Goal: Communication & Community: Ask a question

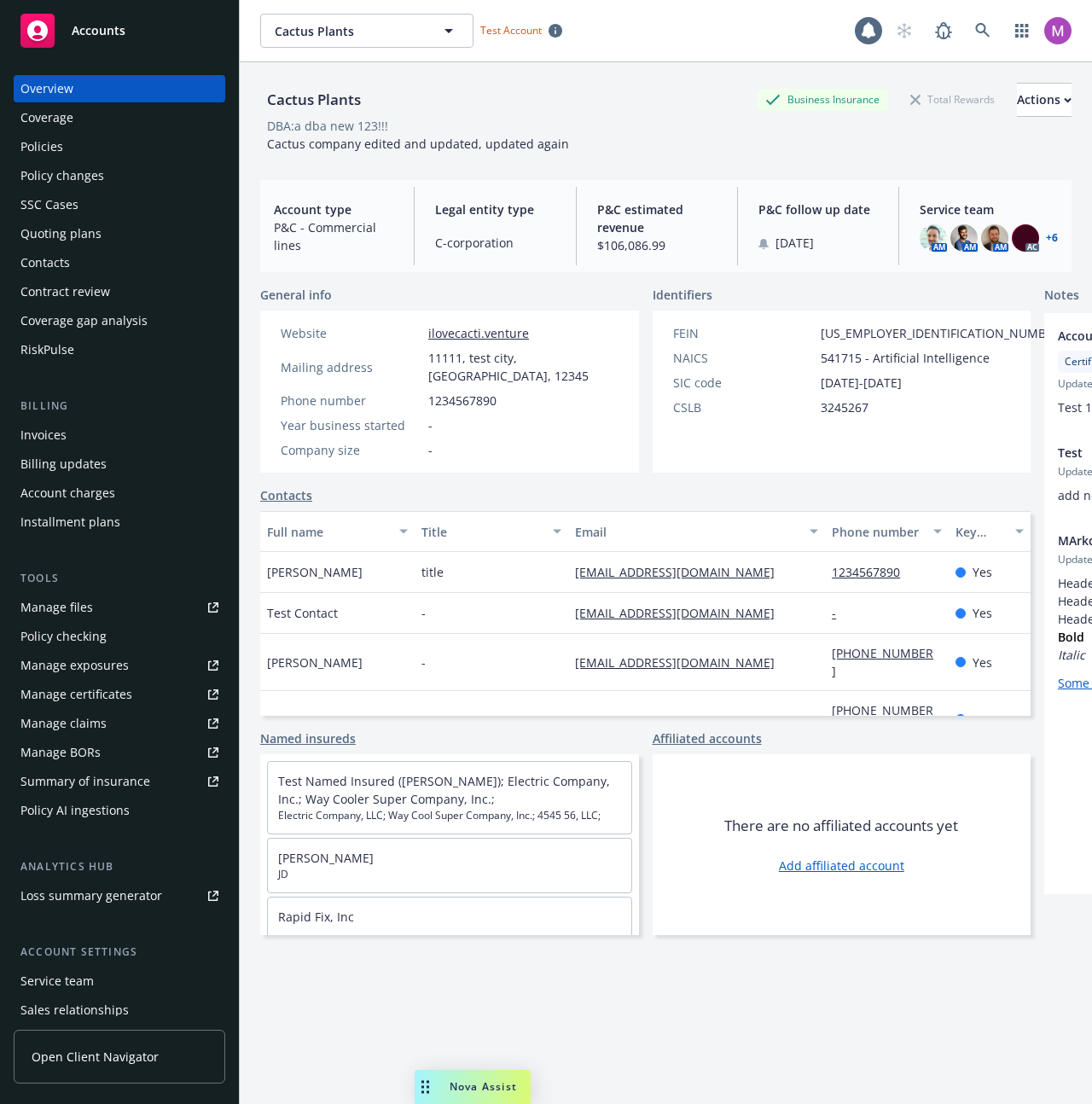
click at [452, 1076] on div "Nova Assist" at bounding box center [472, 1086] width 116 height 34
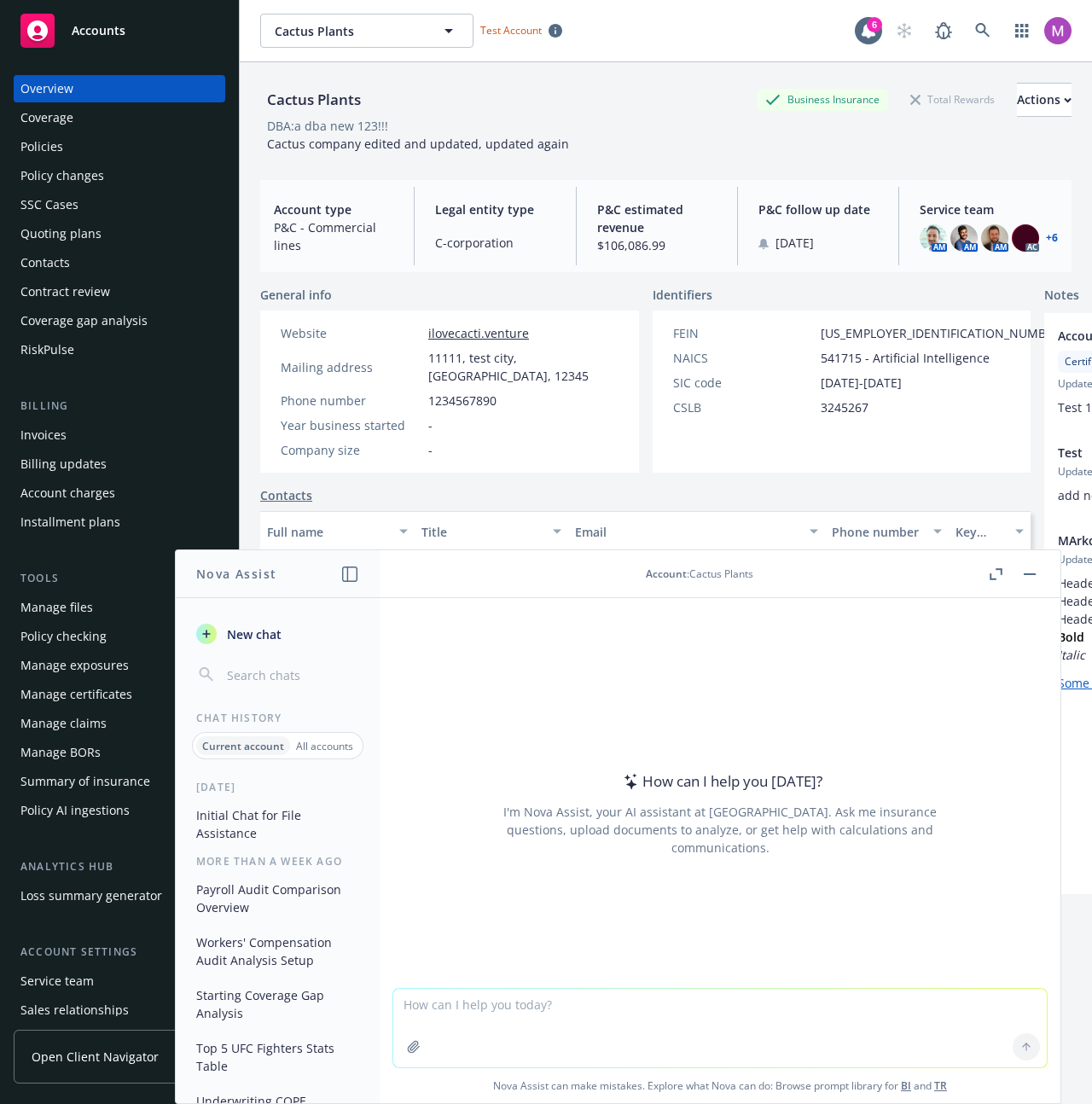
click at [306, 751] on p "All accounts" at bounding box center [324, 746] width 58 height 15
click at [289, 822] on button "Initial Chat for File Assistance" at bounding box center [277, 824] width 177 height 46
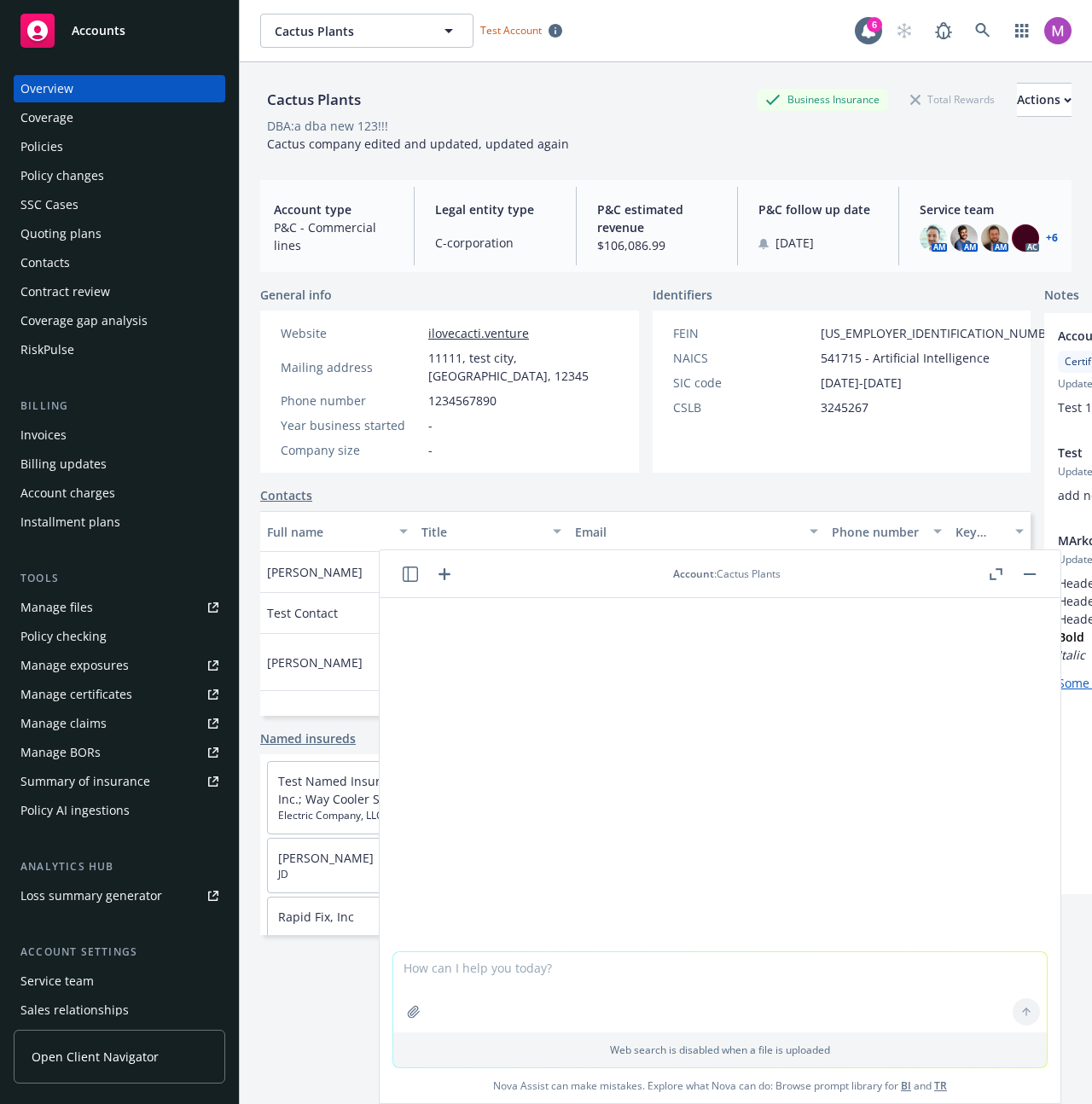
scroll to position [288, 0]
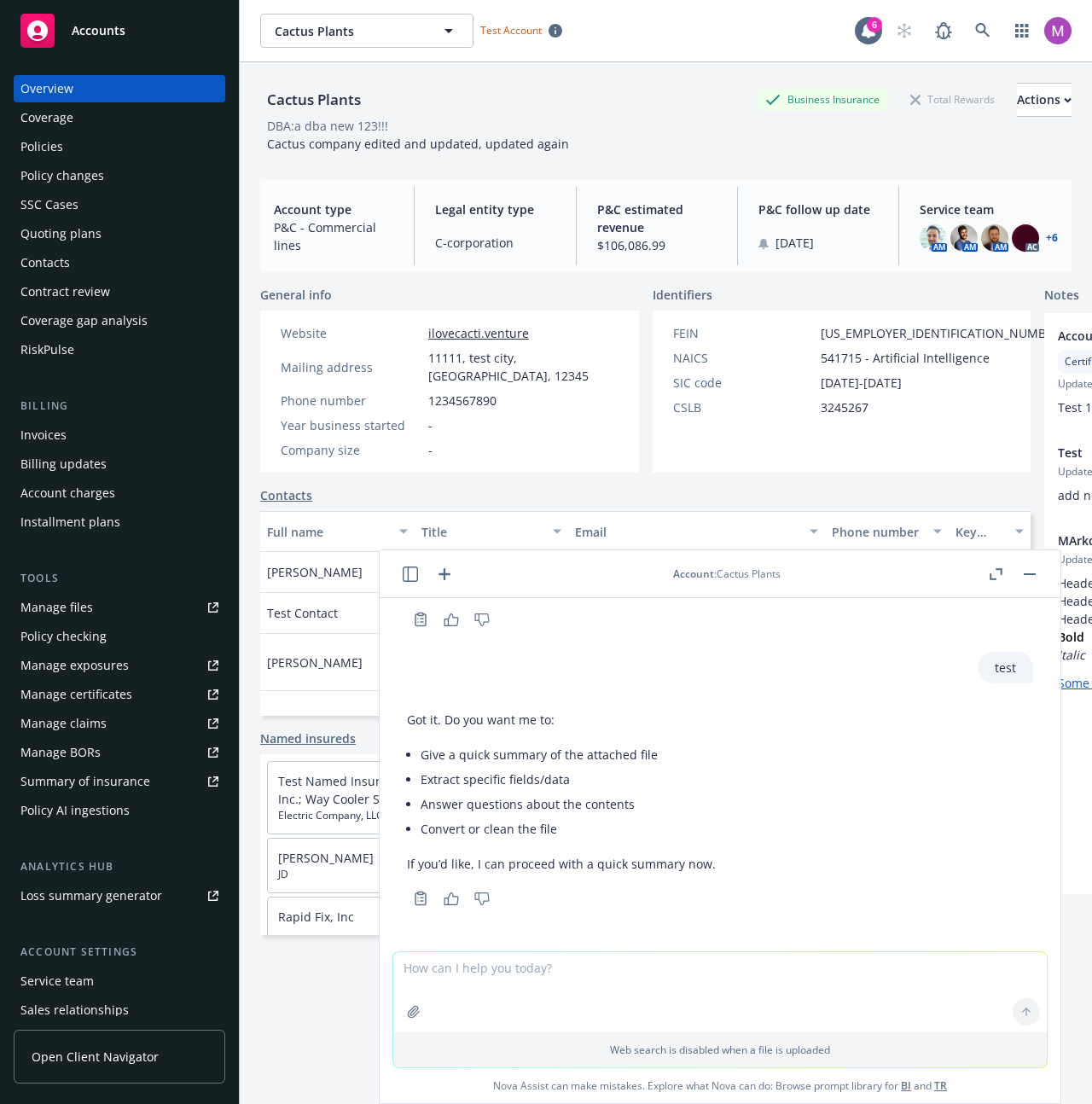
click at [412, 568] on icon "button" at bounding box center [410, 574] width 16 height 16
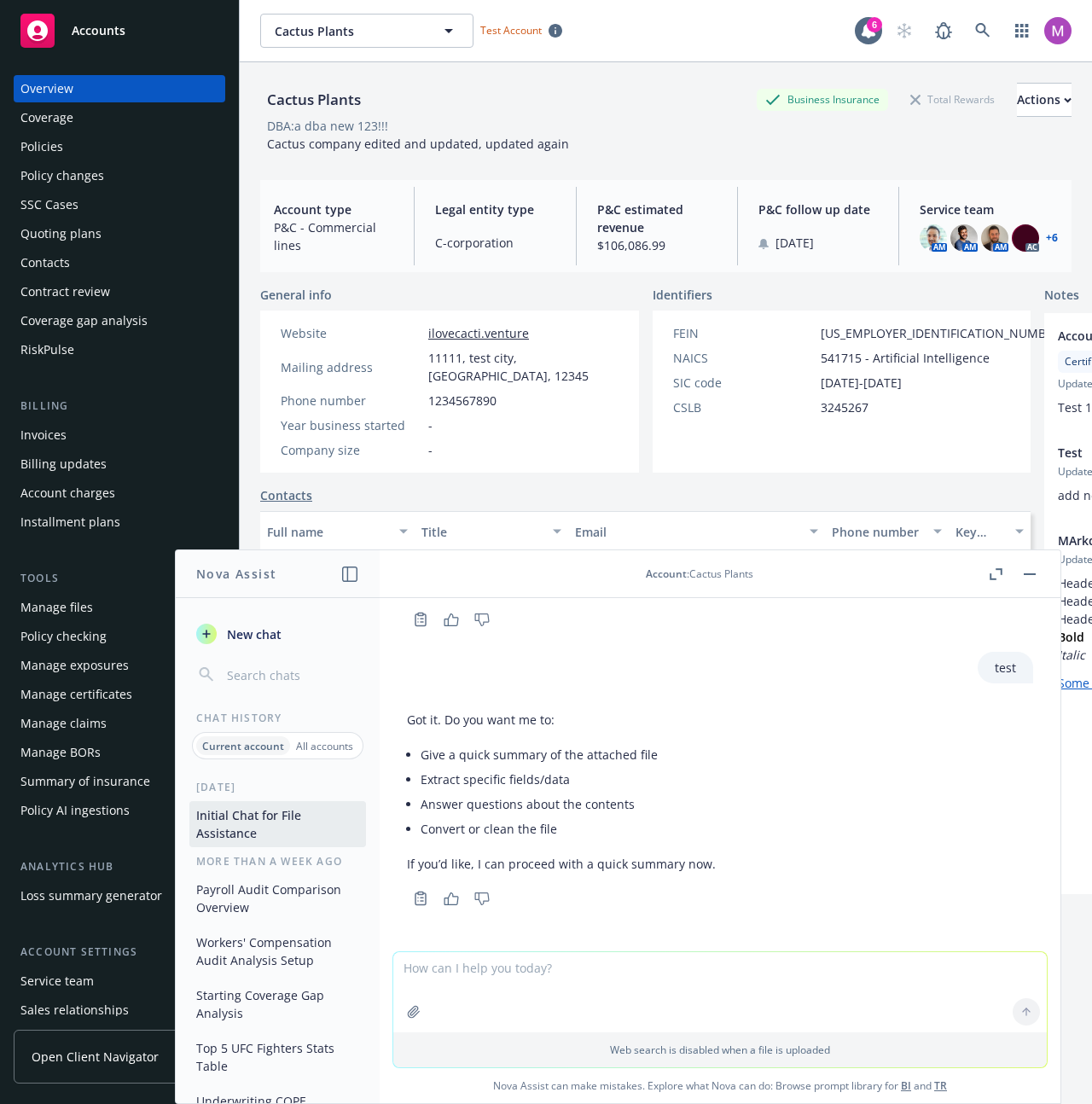
click at [335, 747] on p "All accounts" at bounding box center [324, 746] width 58 height 15
click at [282, 929] on button "Workers' Compensation Audit Analysis Setup" at bounding box center [277, 951] width 177 height 46
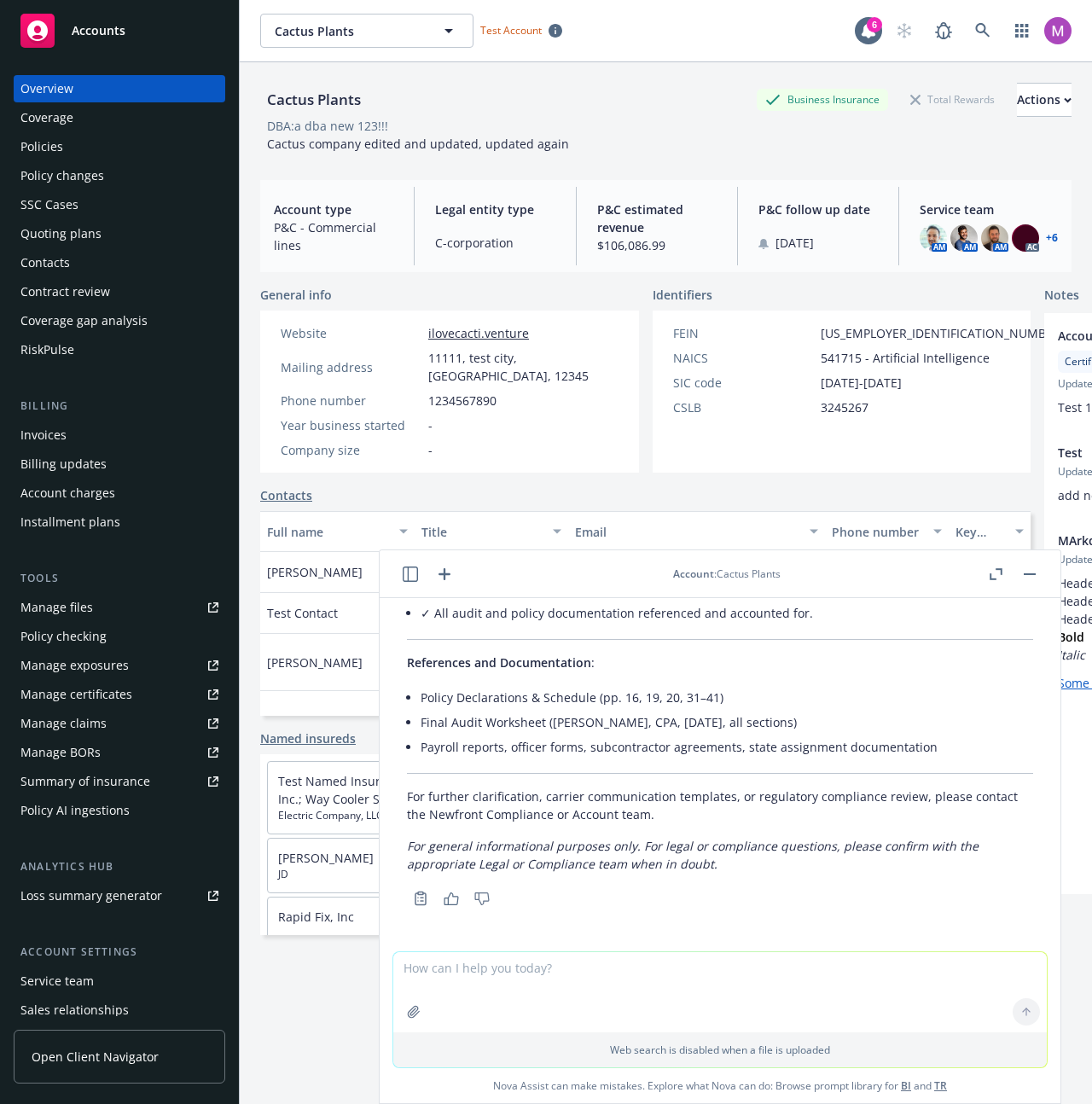
scroll to position [17288, 0]
click at [405, 581] on button "button" at bounding box center [410, 574] width 20 height 20
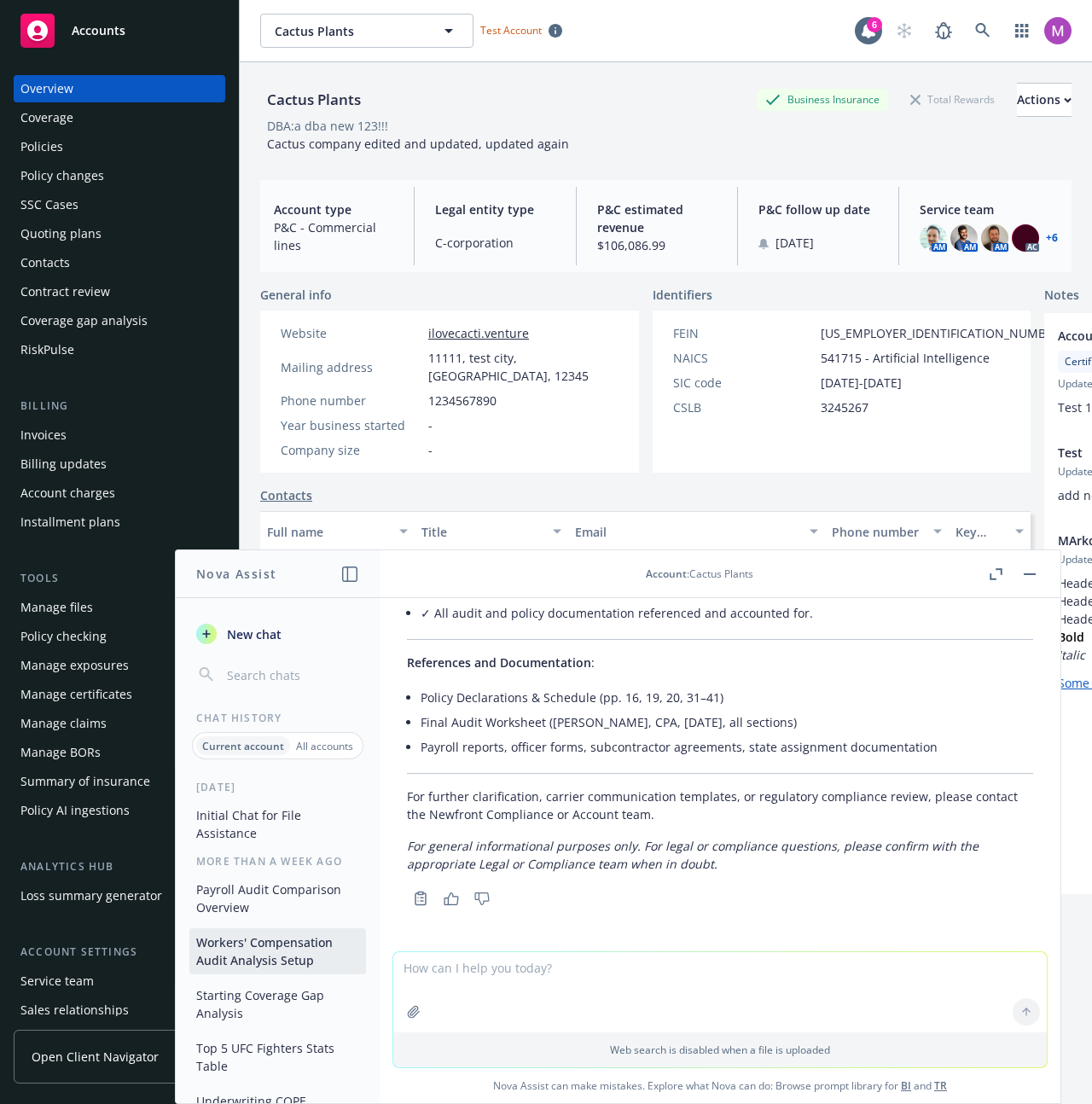
click at [299, 745] on p "All accounts" at bounding box center [324, 746] width 58 height 15
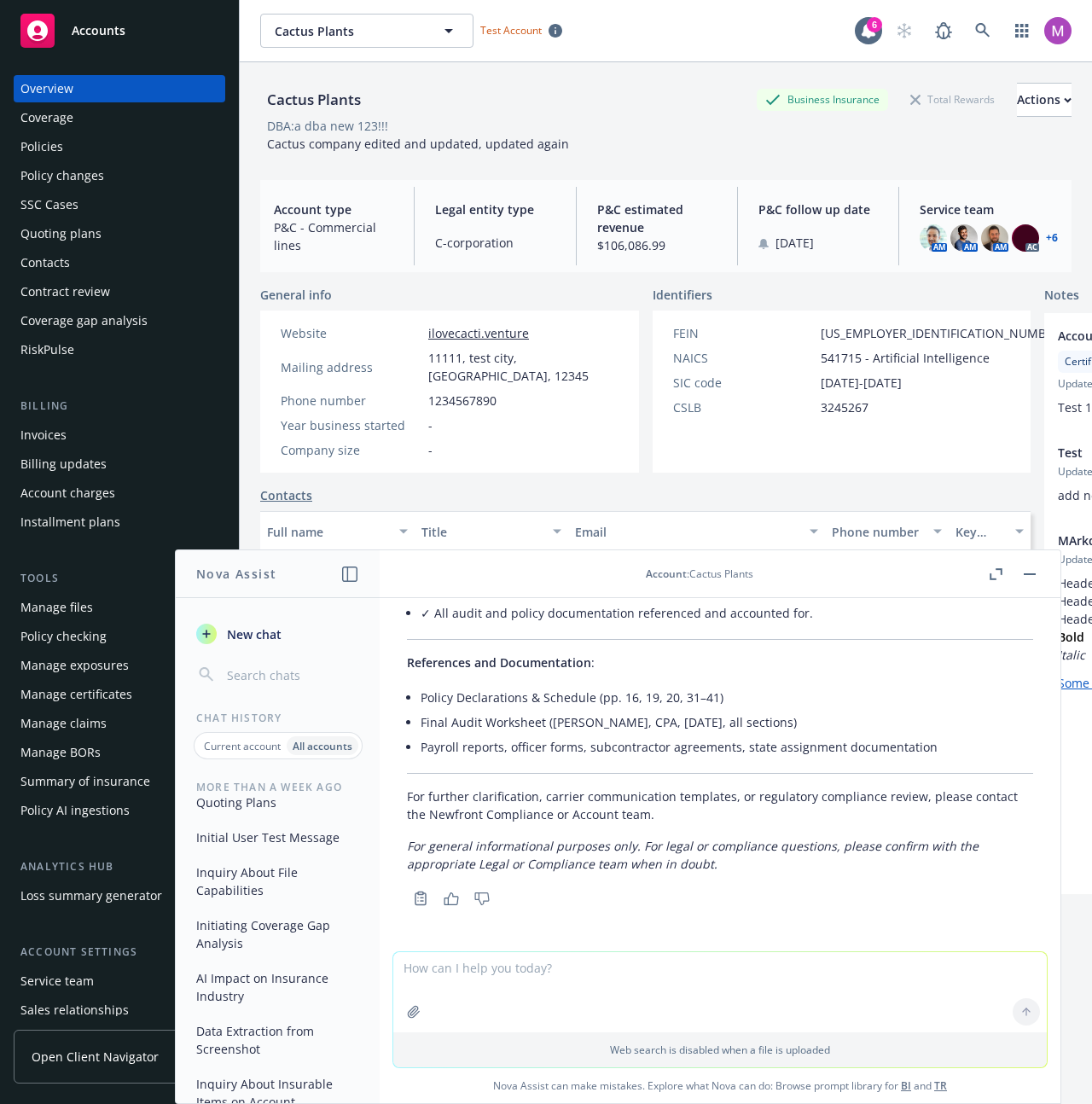
scroll to position [605, 0]
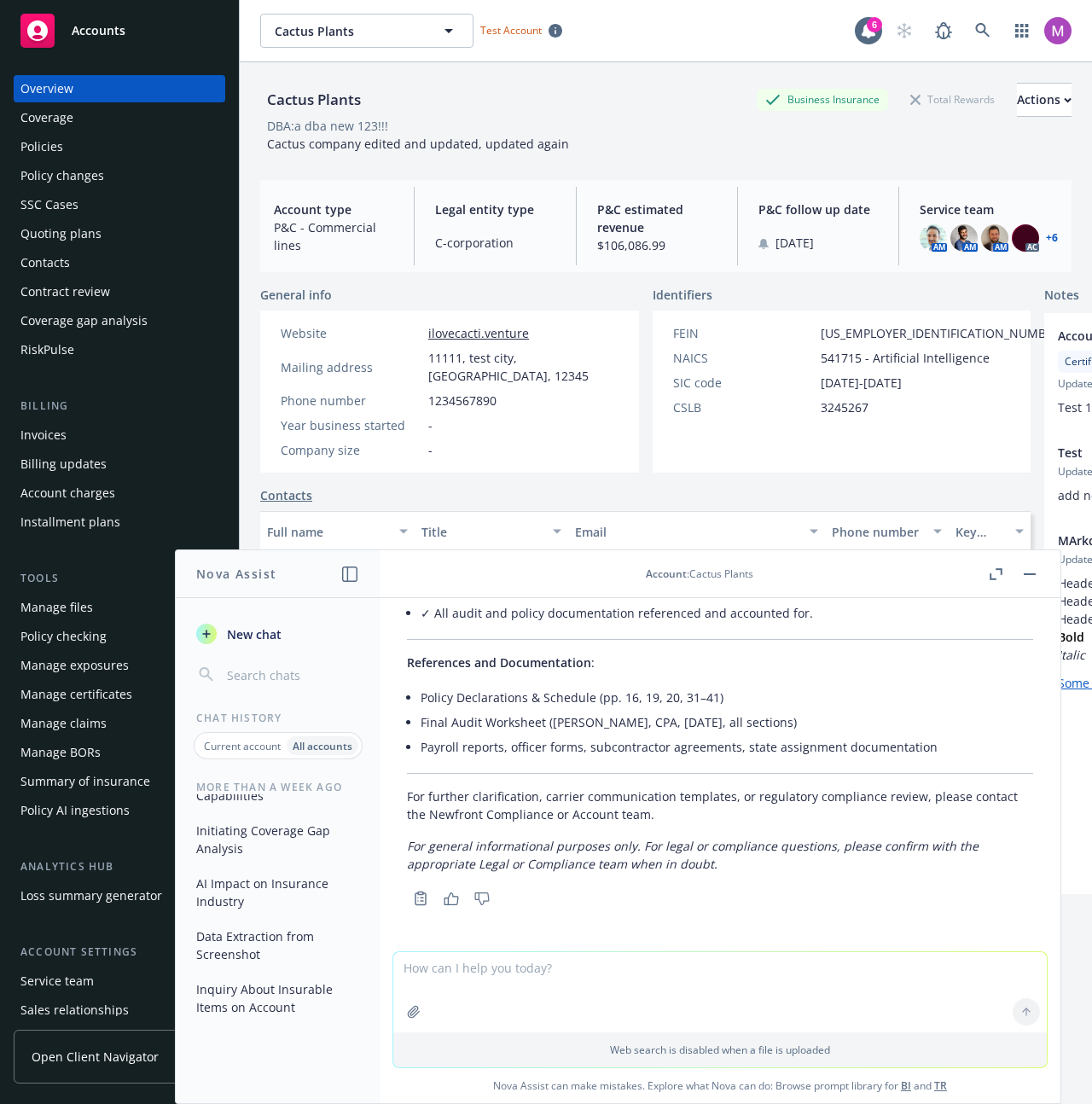
click at [384, 56] on div "Cactus Plants Cactus Plants Test Account 6" at bounding box center [666, 30] width 852 height 61
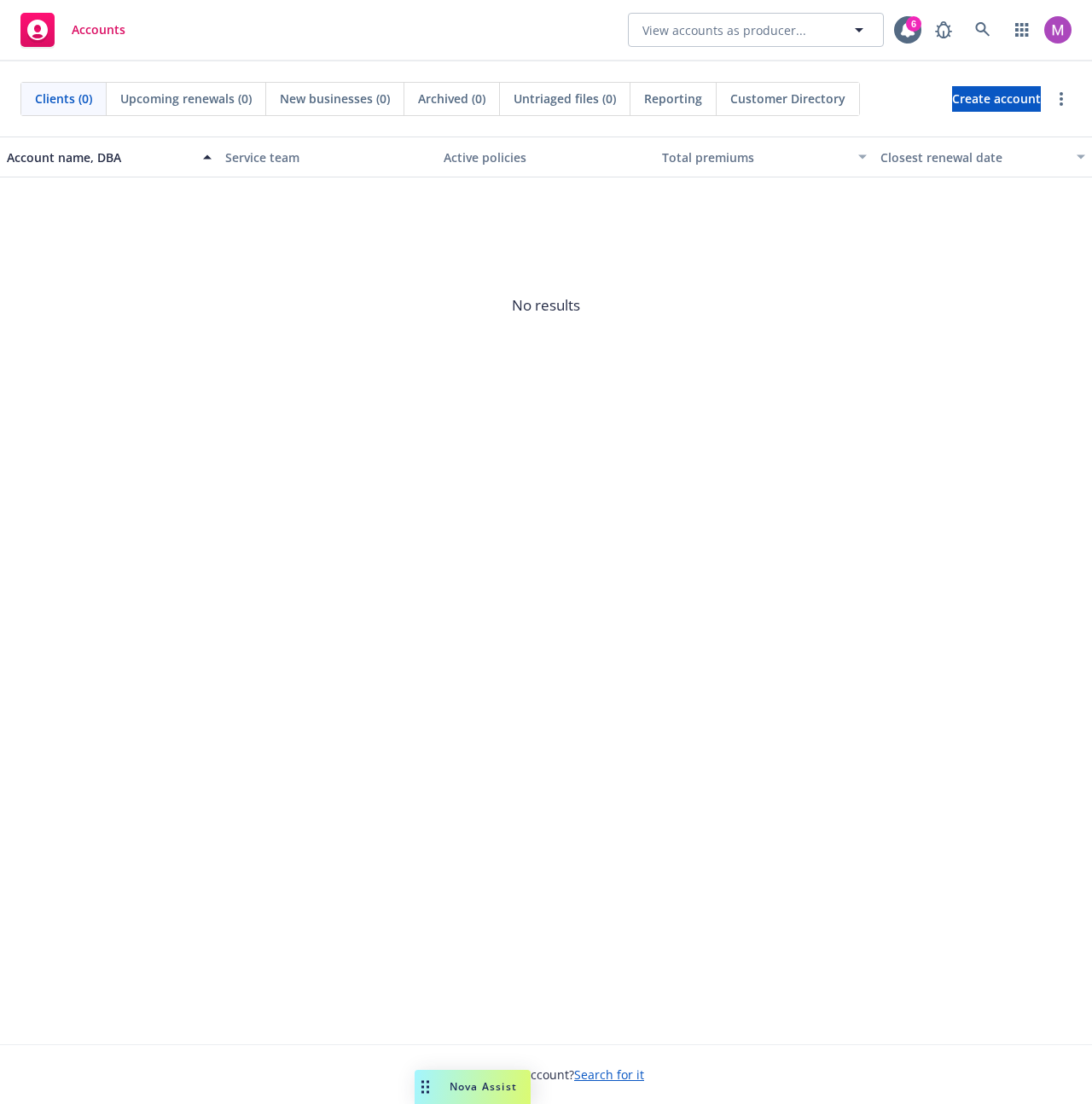
click at [503, 1090] on span "Nova Assist" at bounding box center [483, 1085] width 67 height 15
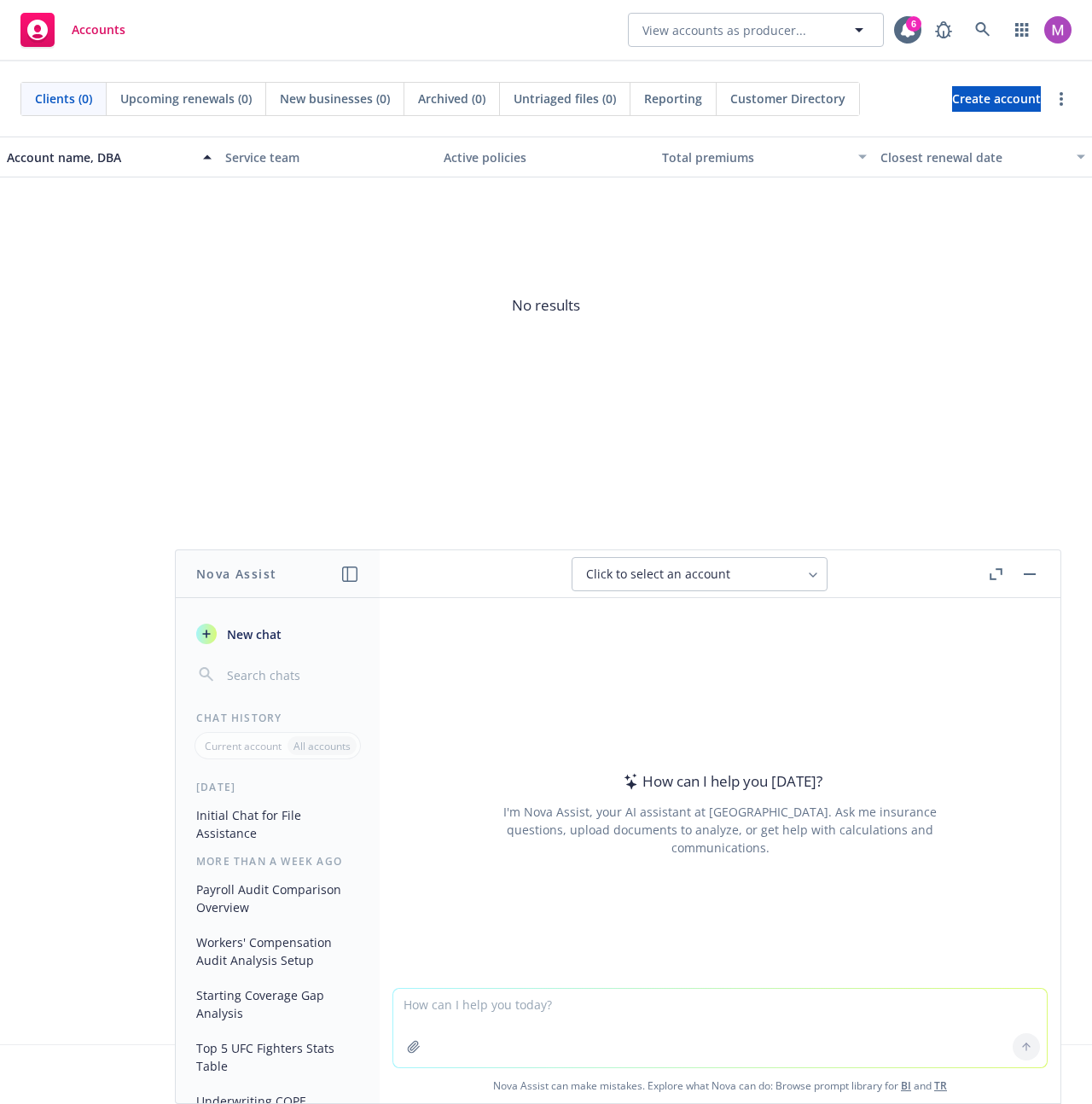
click at [287, 745] on div "All accounts" at bounding box center [321, 745] width 69 height 19
click at [260, 736] on div "Current account" at bounding box center [243, 745] width 89 height 19
click at [261, 736] on div "Current account" at bounding box center [243, 745] width 89 height 19
click at [269, 740] on p "Current account" at bounding box center [243, 746] width 77 height 15
click at [287, 746] on div "Current account All accounts" at bounding box center [277, 746] width 166 height 27
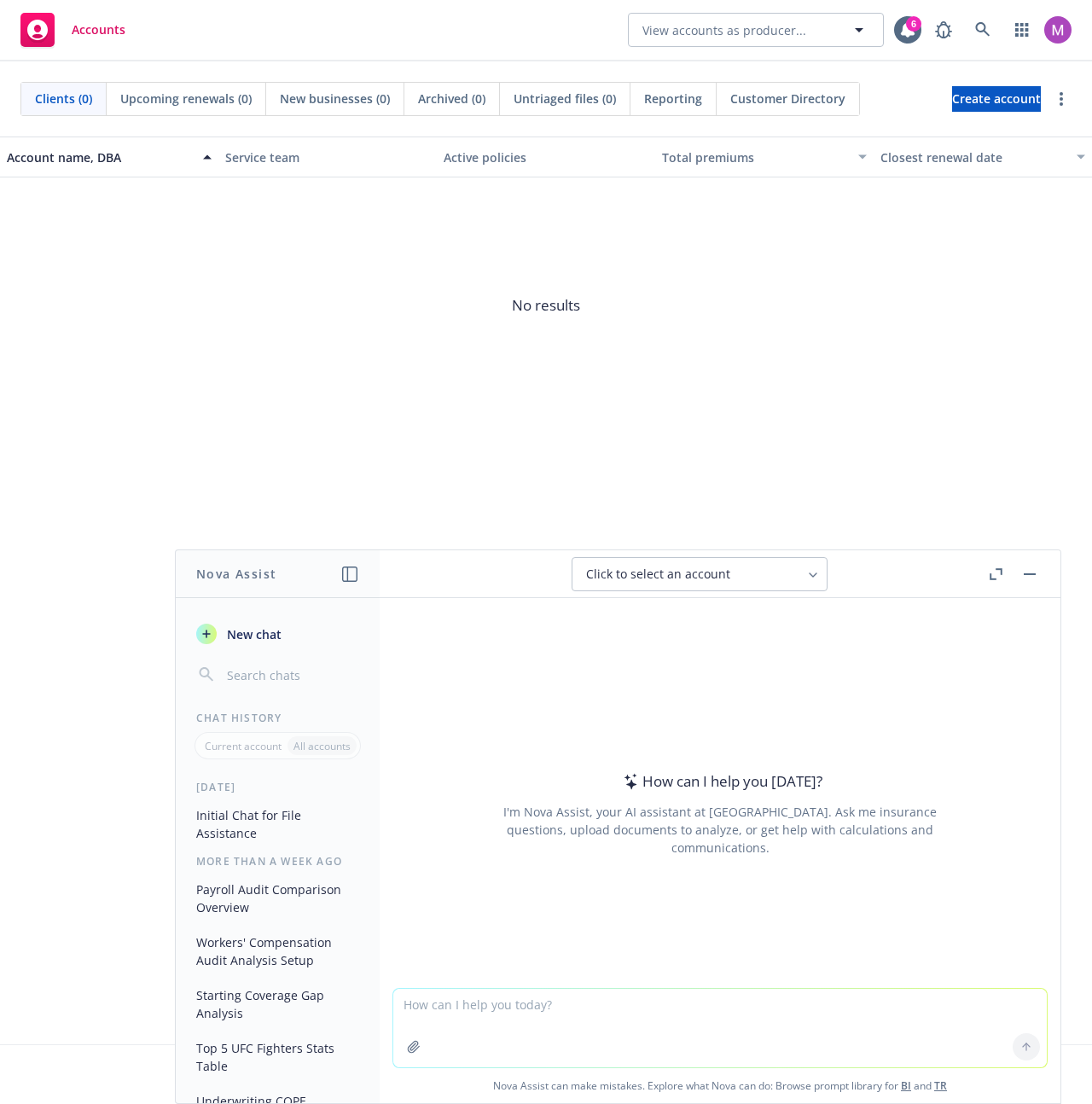
click at [297, 750] on p "All accounts" at bounding box center [322, 746] width 58 height 15
click at [297, 751] on p "All accounts" at bounding box center [322, 746] width 58 height 15
click at [298, 751] on p "All accounts" at bounding box center [322, 746] width 58 height 15
click at [336, 751] on p "All accounts" at bounding box center [322, 746] width 58 height 15
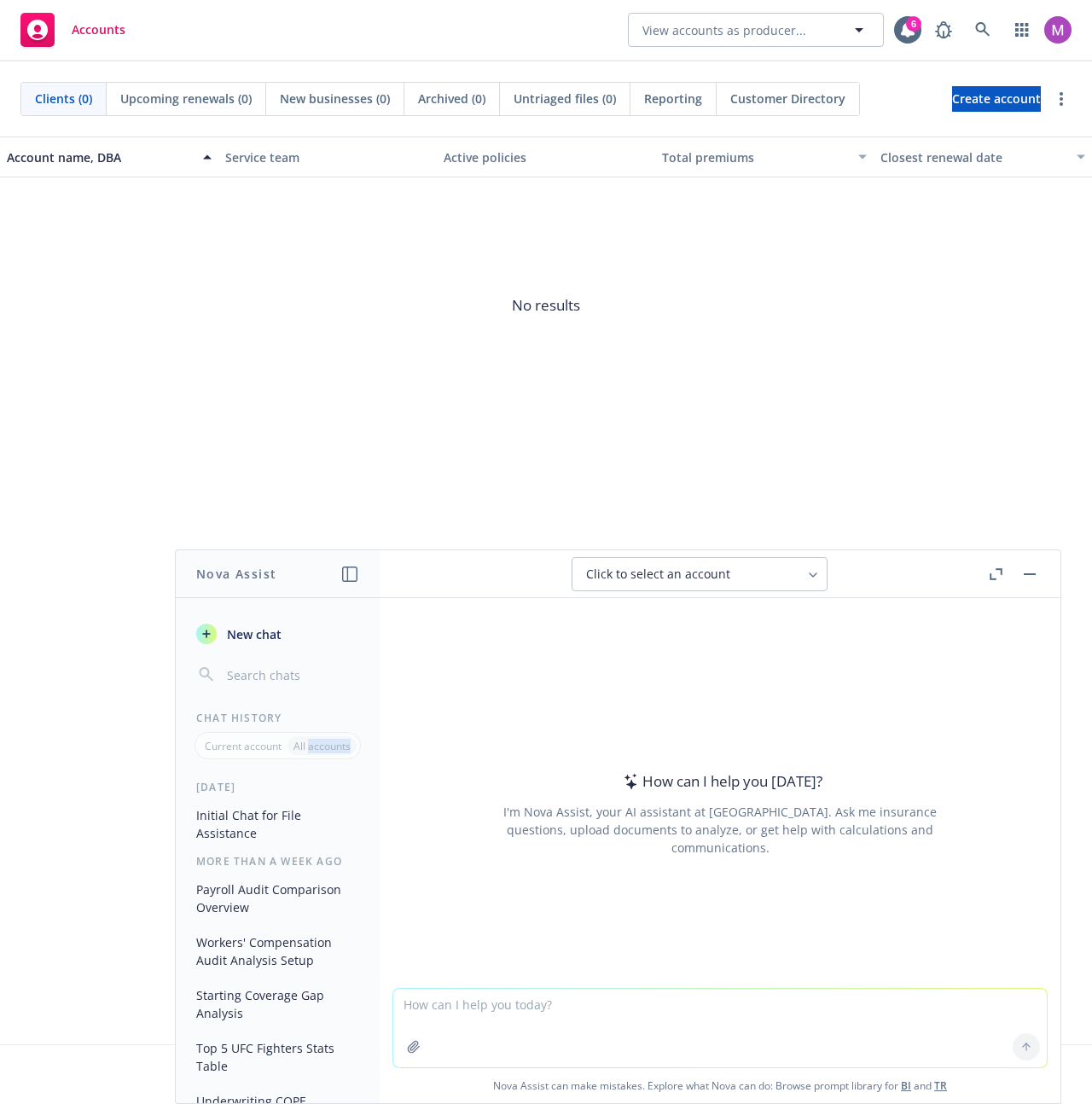
click at [739, 570] on div "Click to select an account" at bounding box center [688, 573] width 206 height 17
type input "way su"
click at [751, 667] on div "Way Super Cool Company BI" at bounding box center [699, 659] width 233 height 18
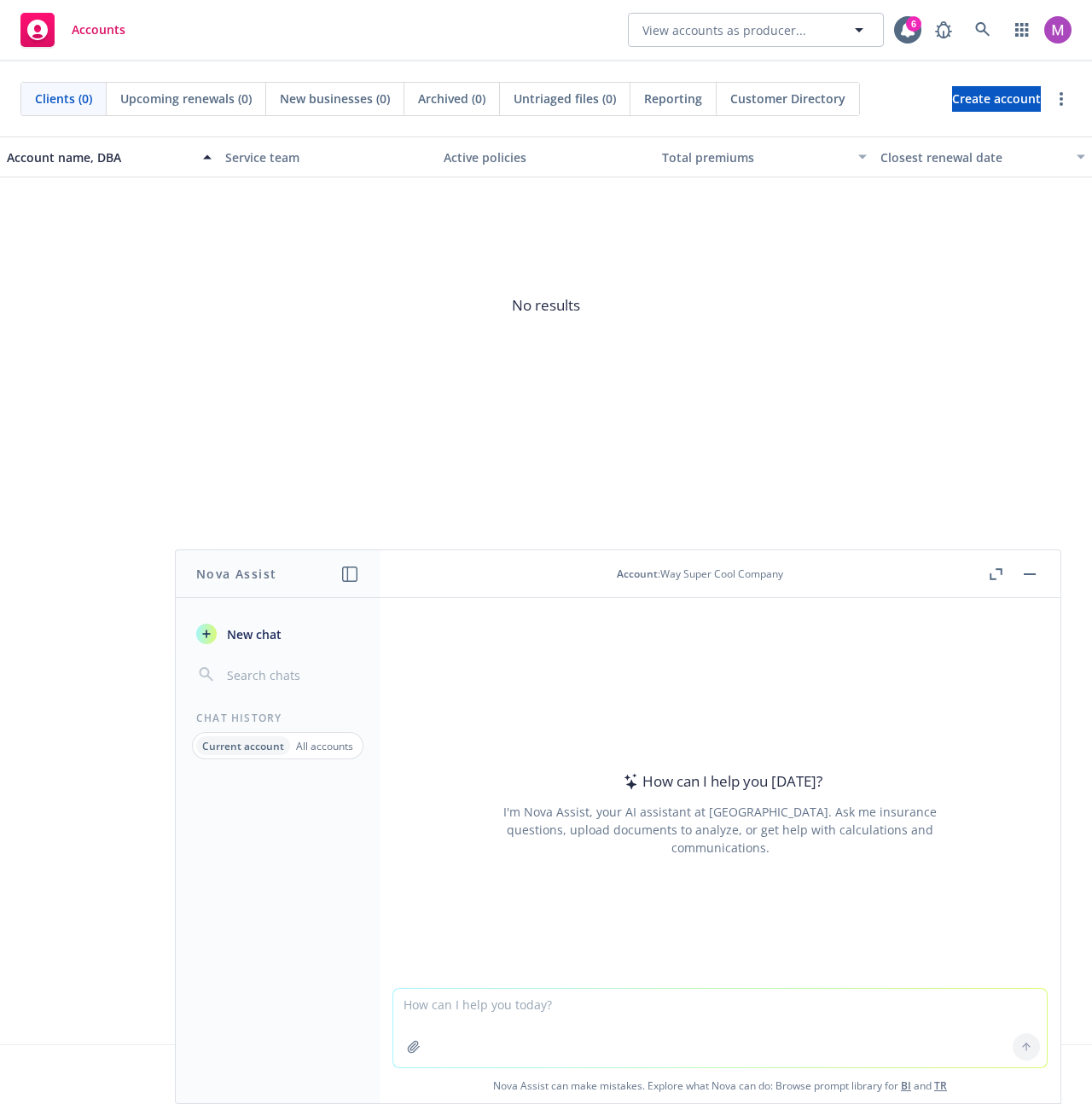
click at [673, 1005] on textarea at bounding box center [719, 1028] width 653 height 78
type textarea "test"
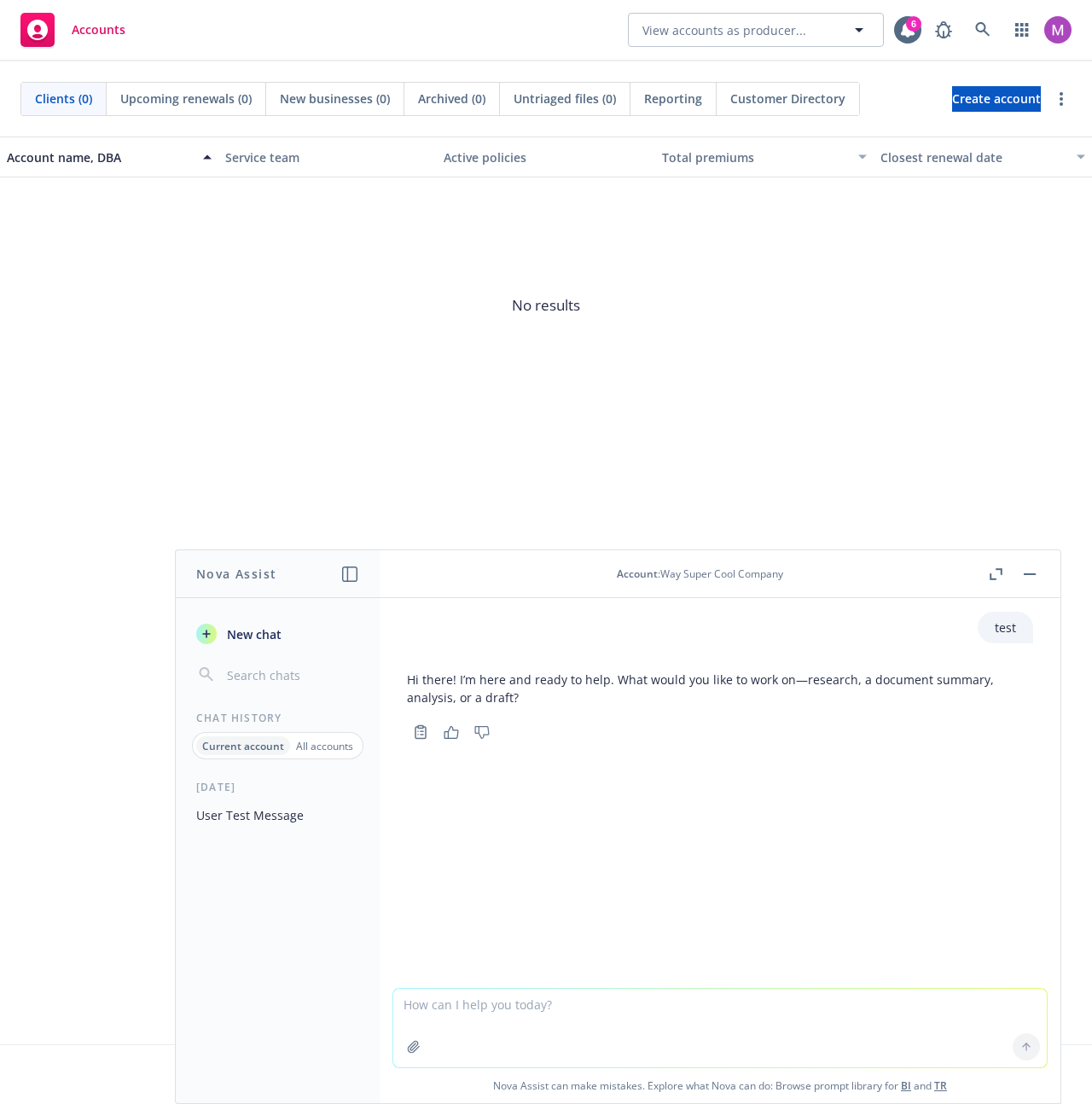
click at [303, 772] on div "New chat Chat History Current account All accounts Today User Test Message" at bounding box center [277, 854] width 204 height 498
click at [312, 753] on div "All accounts" at bounding box center [324, 745] width 69 height 19
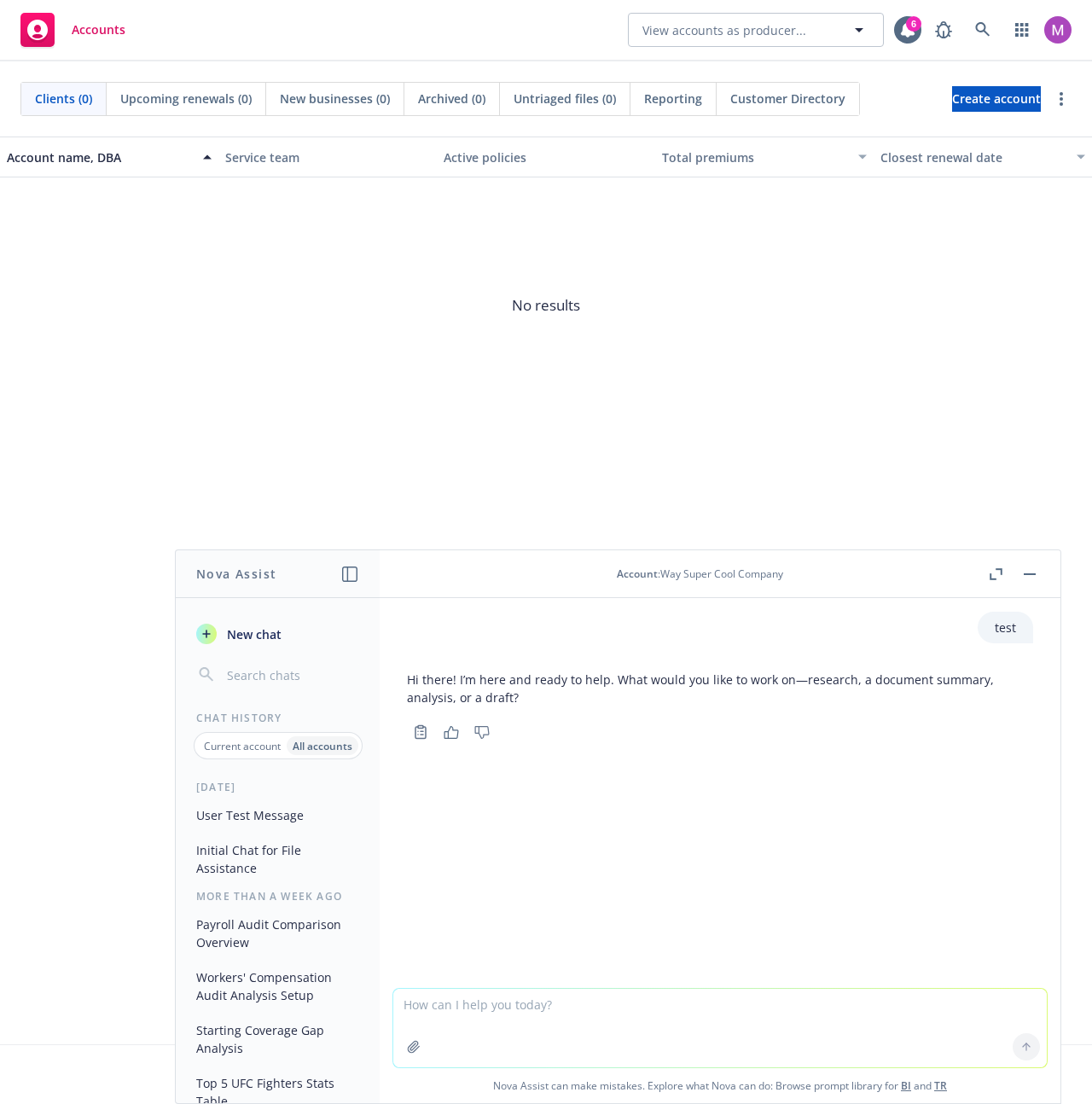
click at [290, 869] on button "Initial Chat for File Assistance" at bounding box center [277, 858] width 177 height 46
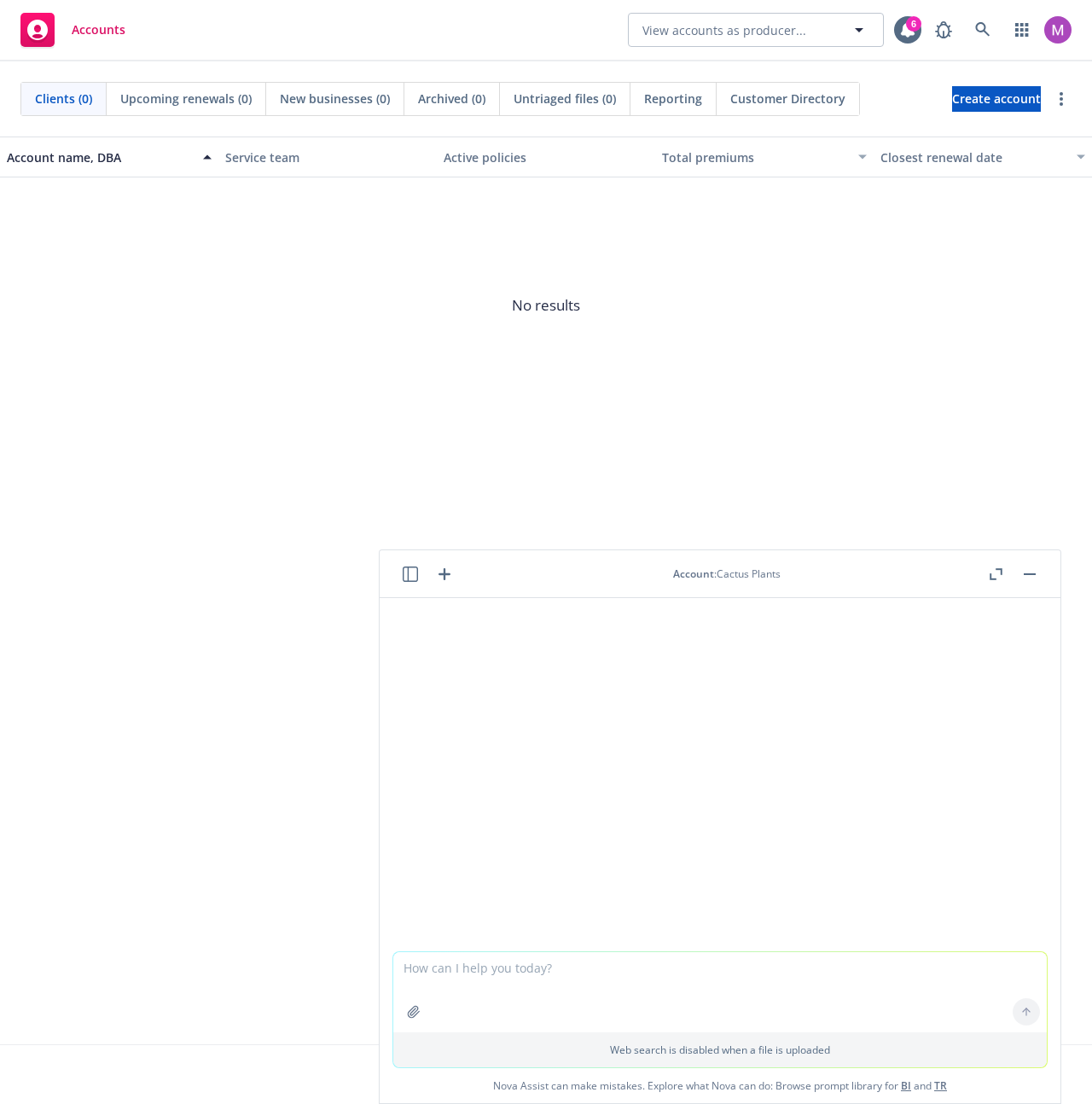
scroll to position [288, 0]
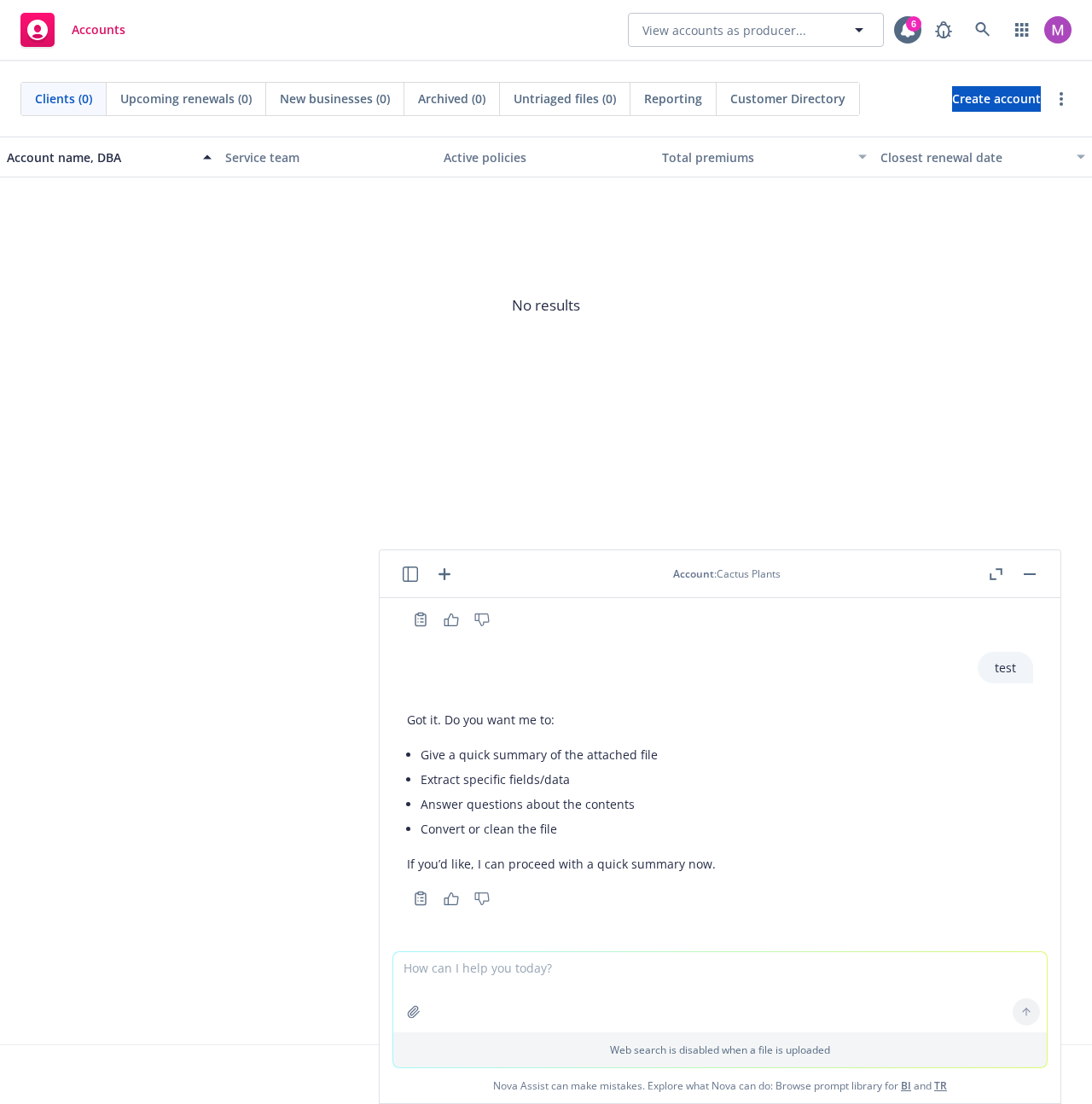
click at [618, 970] on textarea at bounding box center [719, 992] width 653 height 80
type textarea "test"
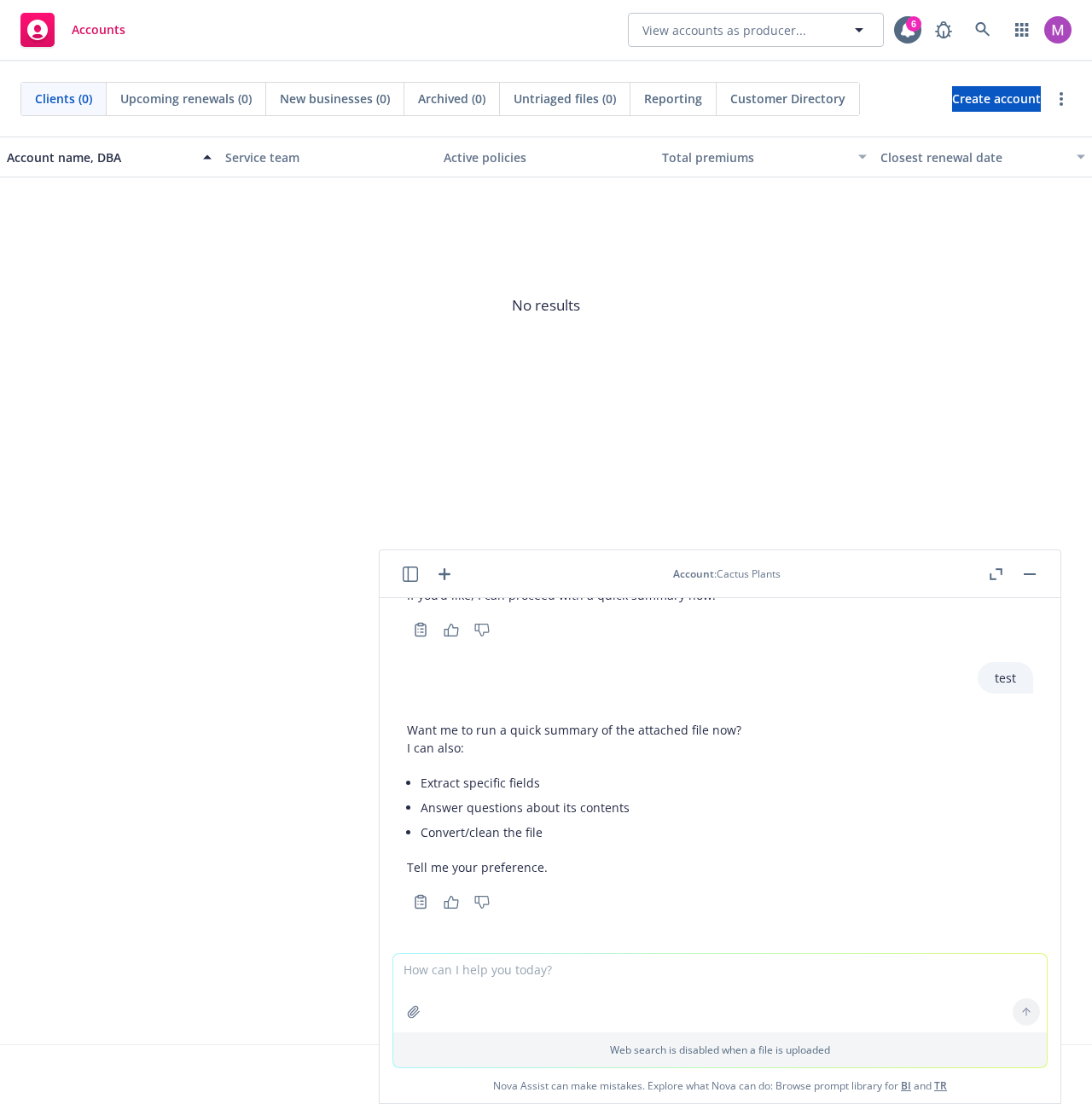
scroll to position [558, 0]
click at [747, 42] on button "View accounts as producer..." at bounding box center [755, 29] width 256 height 34
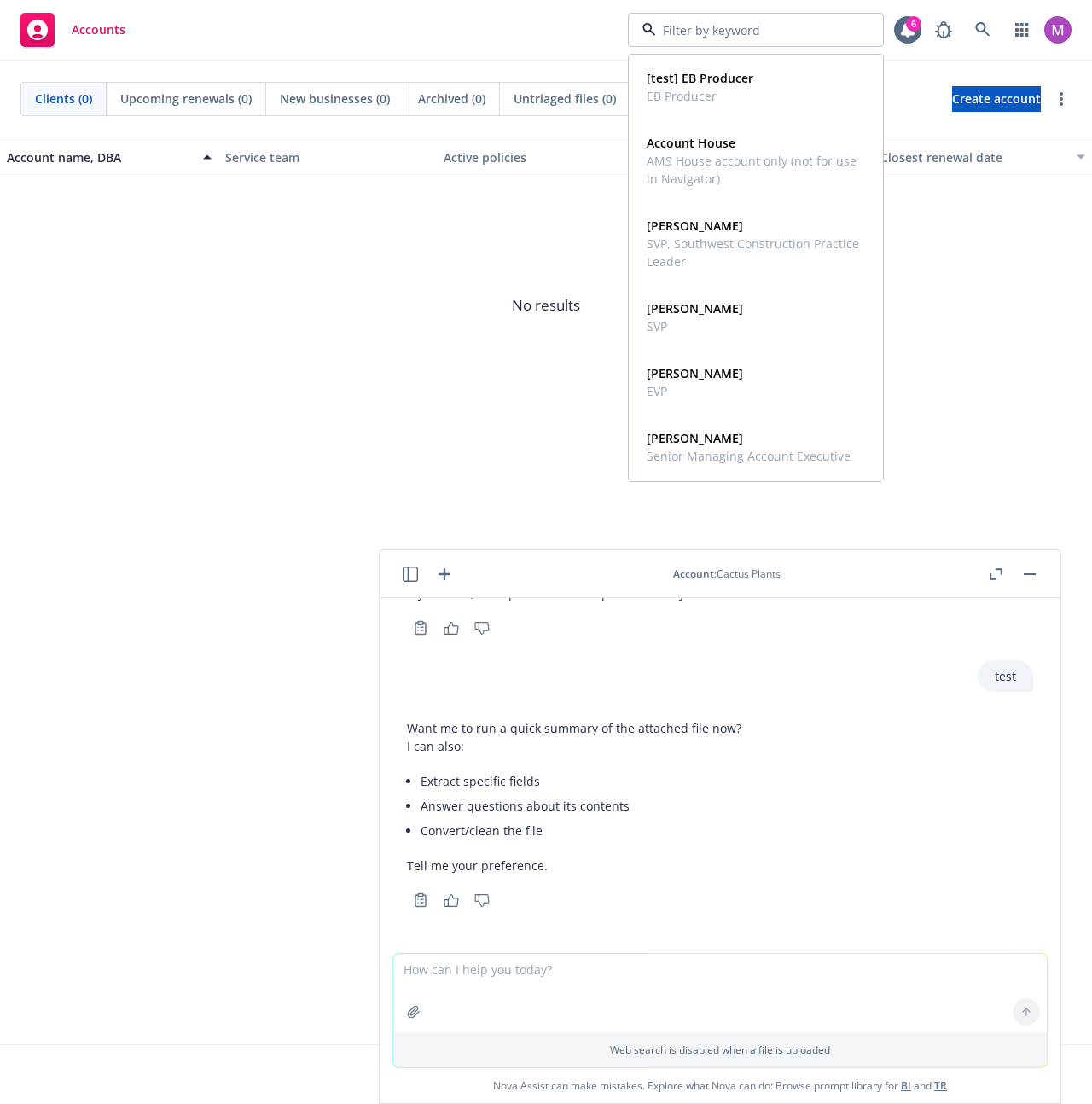
click at [360, 277] on span "No results" at bounding box center [546, 306] width 1092 height 256
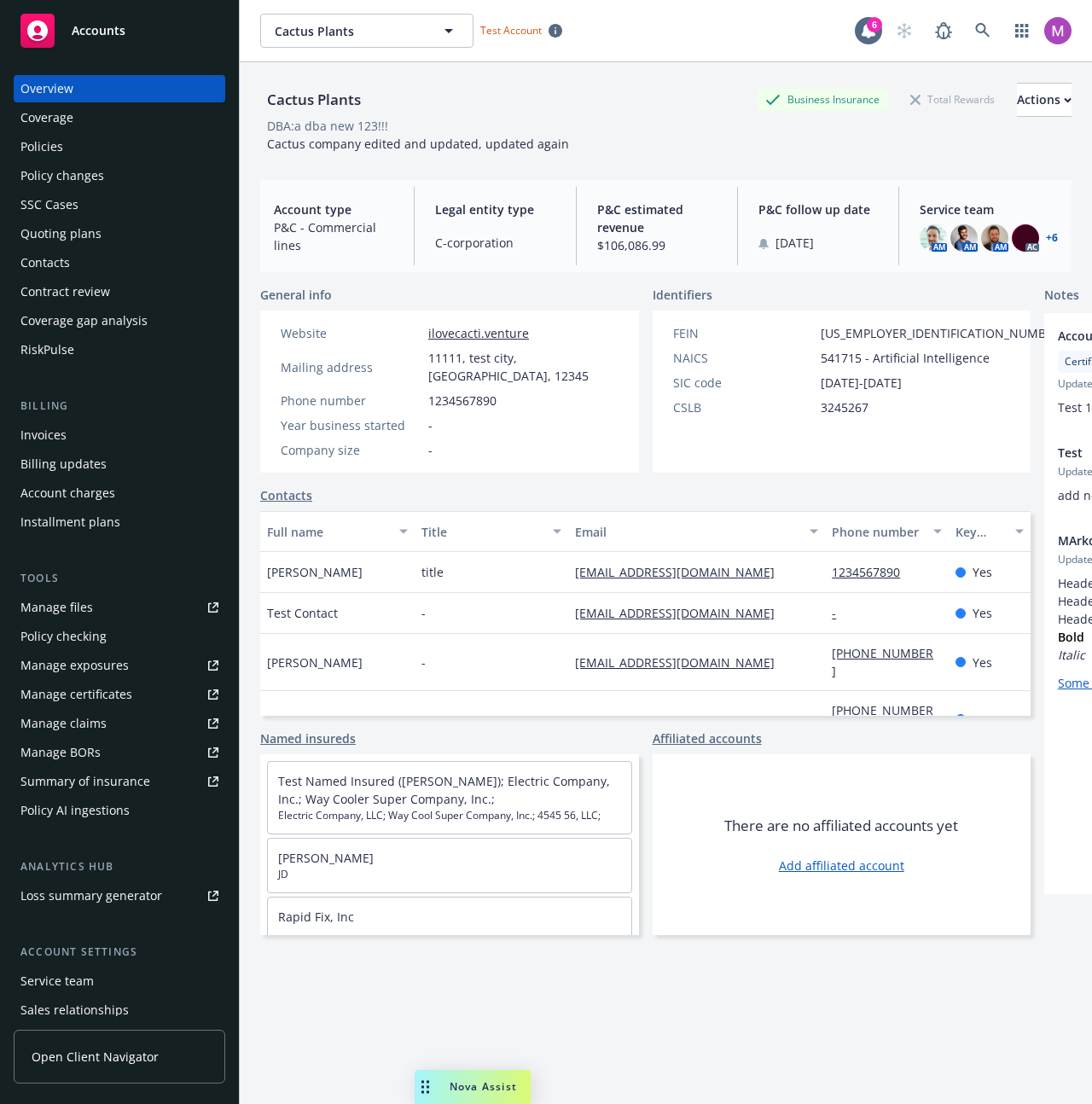
click at [492, 1081] on span "Nova Assist" at bounding box center [483, 1085] width 67 height 15
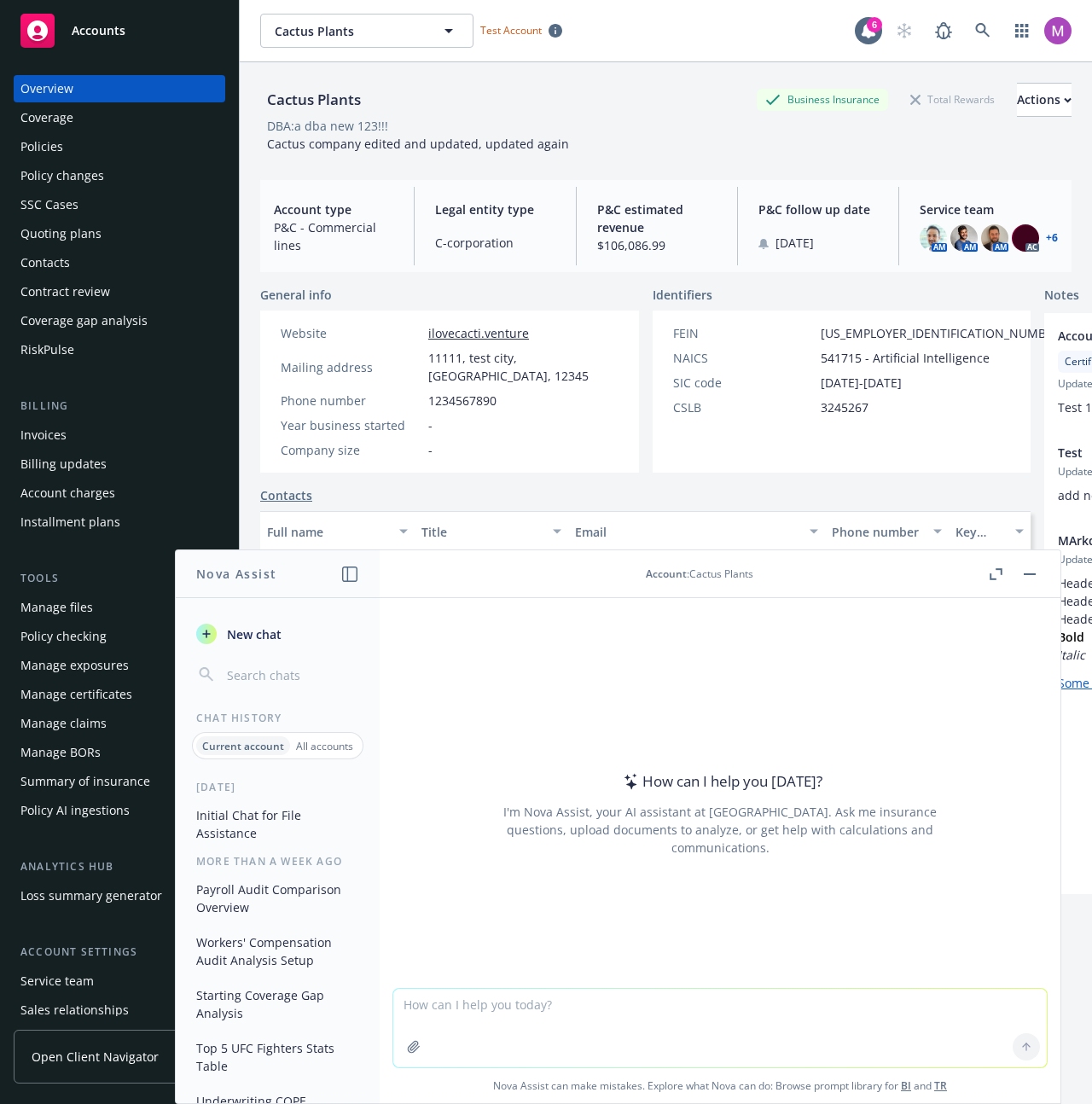
click at [486, 1021] on textarea at bounding box center [719, 1028] width 653 height 78
click at [319, 747] on p "All accounts" at bounding box center [324, 746] width 58 height 15
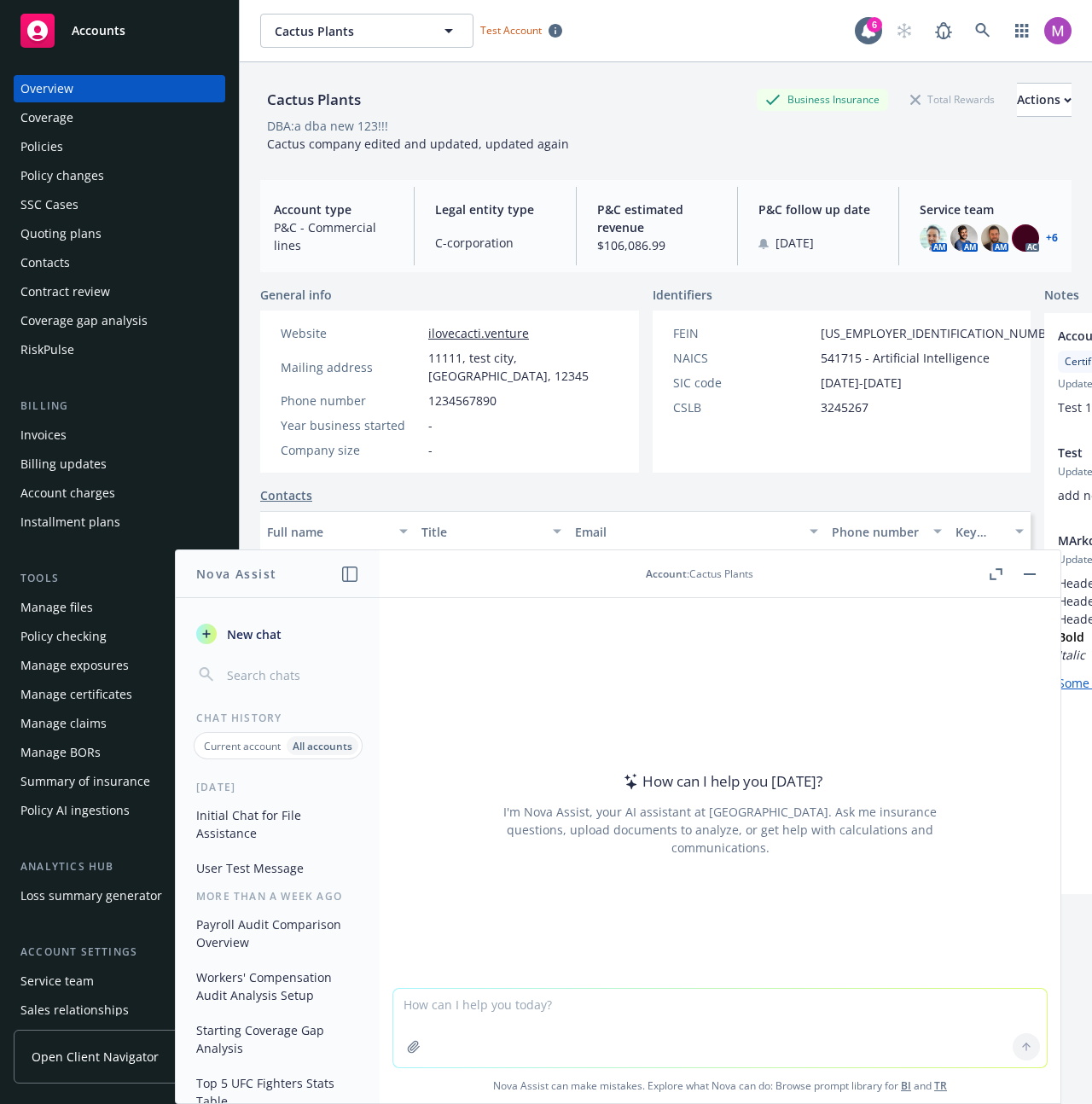
click at [305, 829] on button "Initial Chat for File Assistance" at bounding box center [277, 824] width 177 height 46
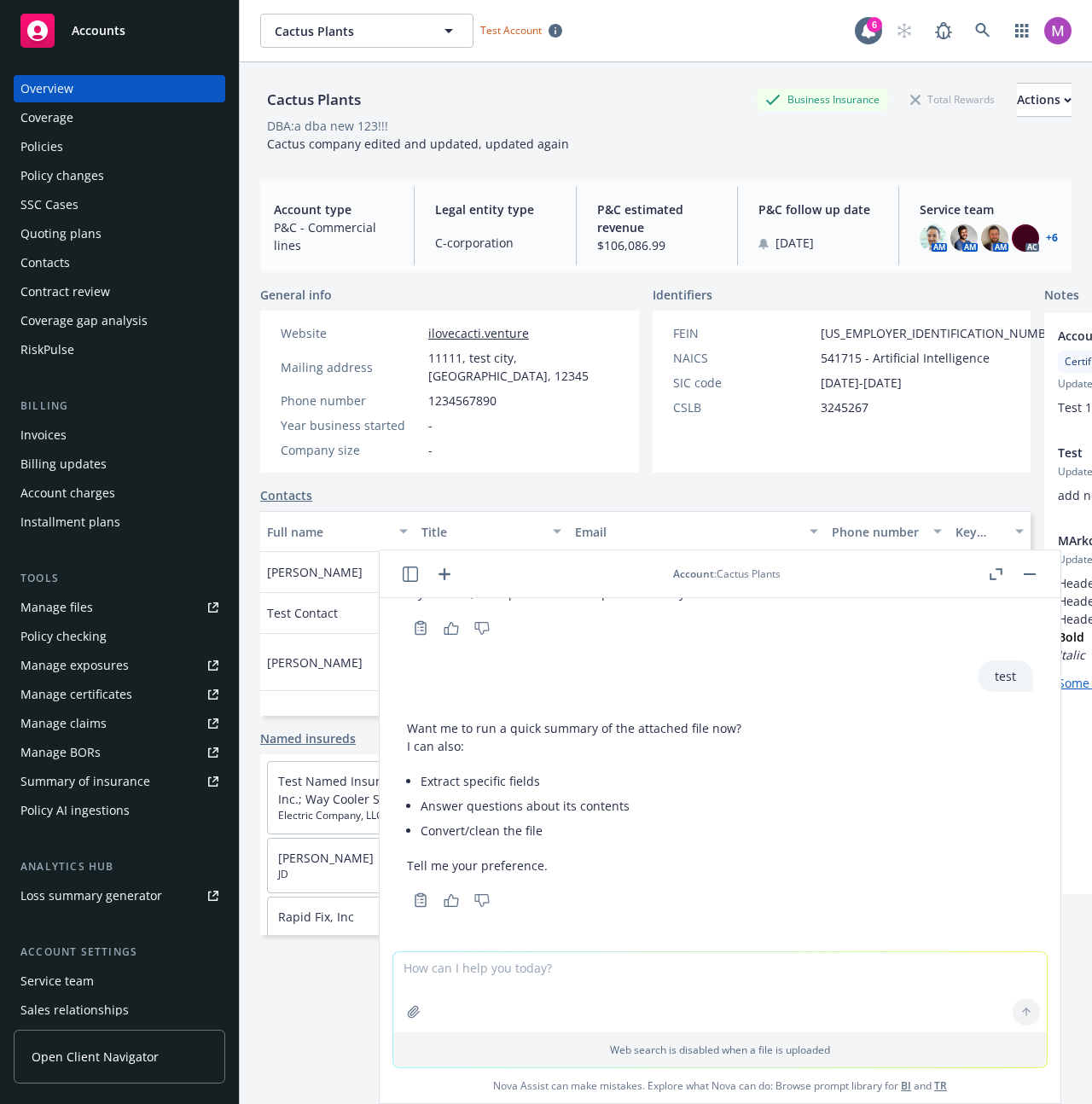
scroll to position [560, 0]
click at [416, 572] on icon "button" at bounding box center [410, 574] width 16 height 16
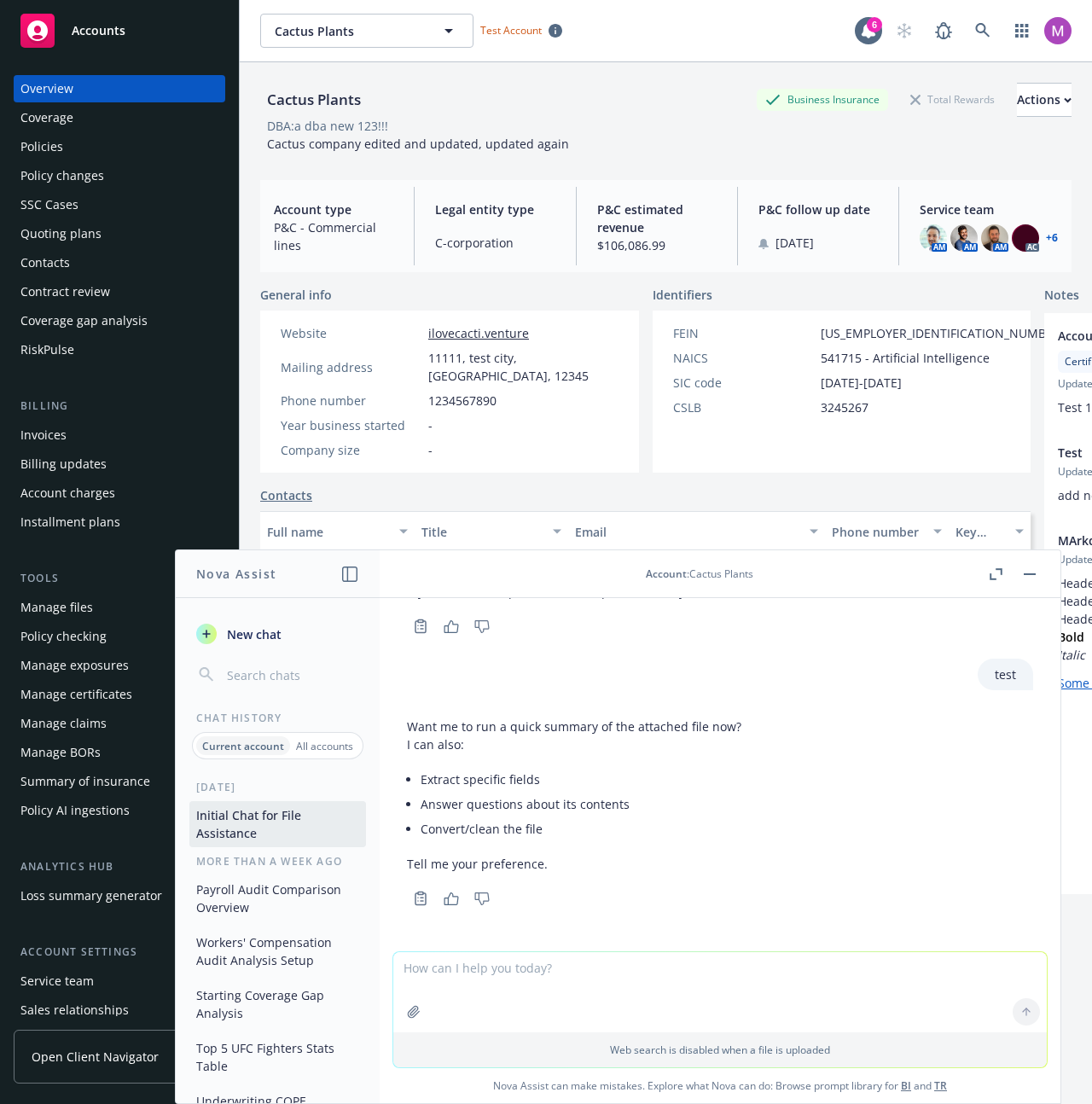
click at [328, 740] on p "All accounts" at bounding box center [324, 746] width 58 height 15
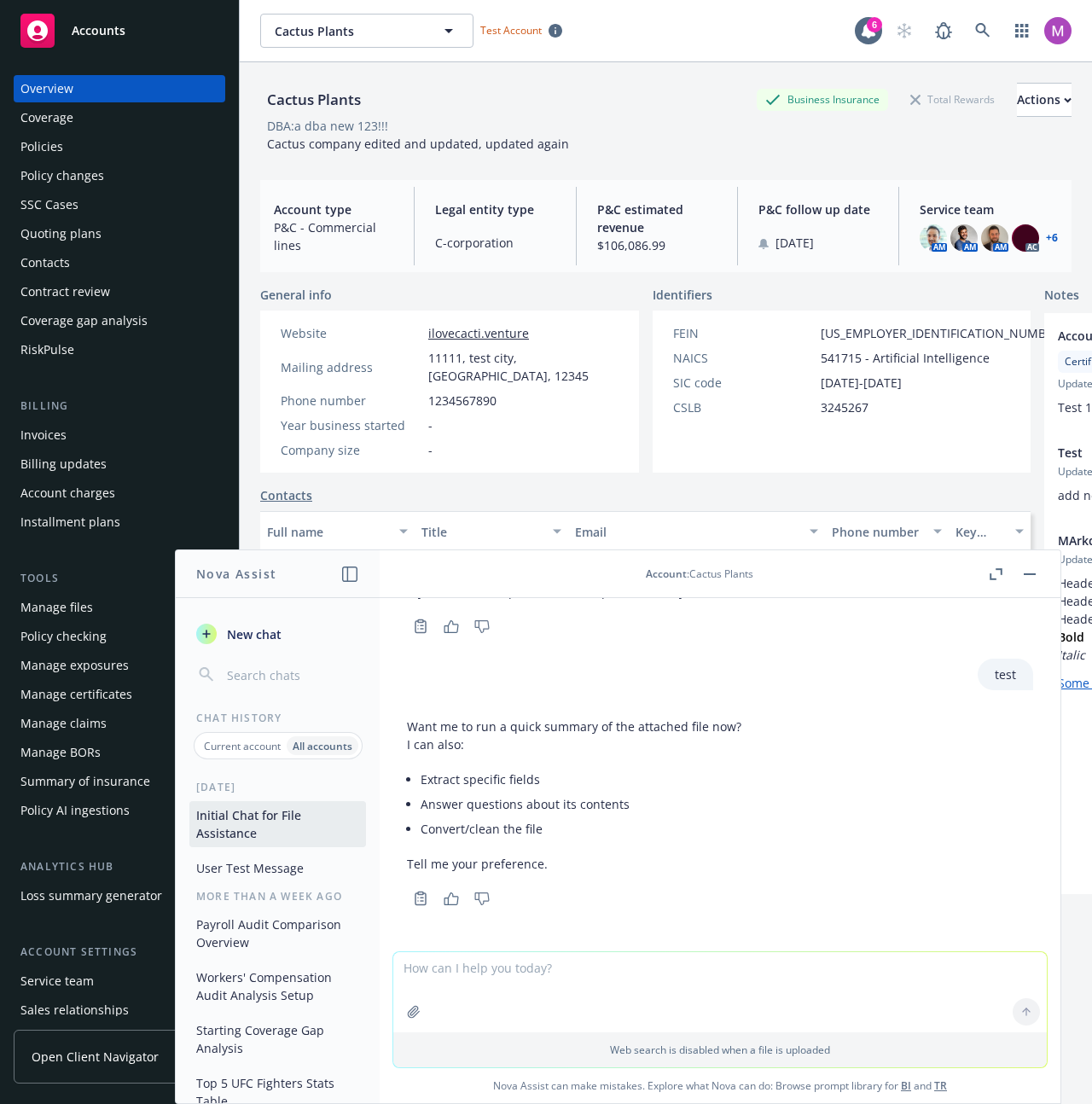
click at [286, 874] on button "User Test Message" at bounding box center [277, 868] width 177 height 28
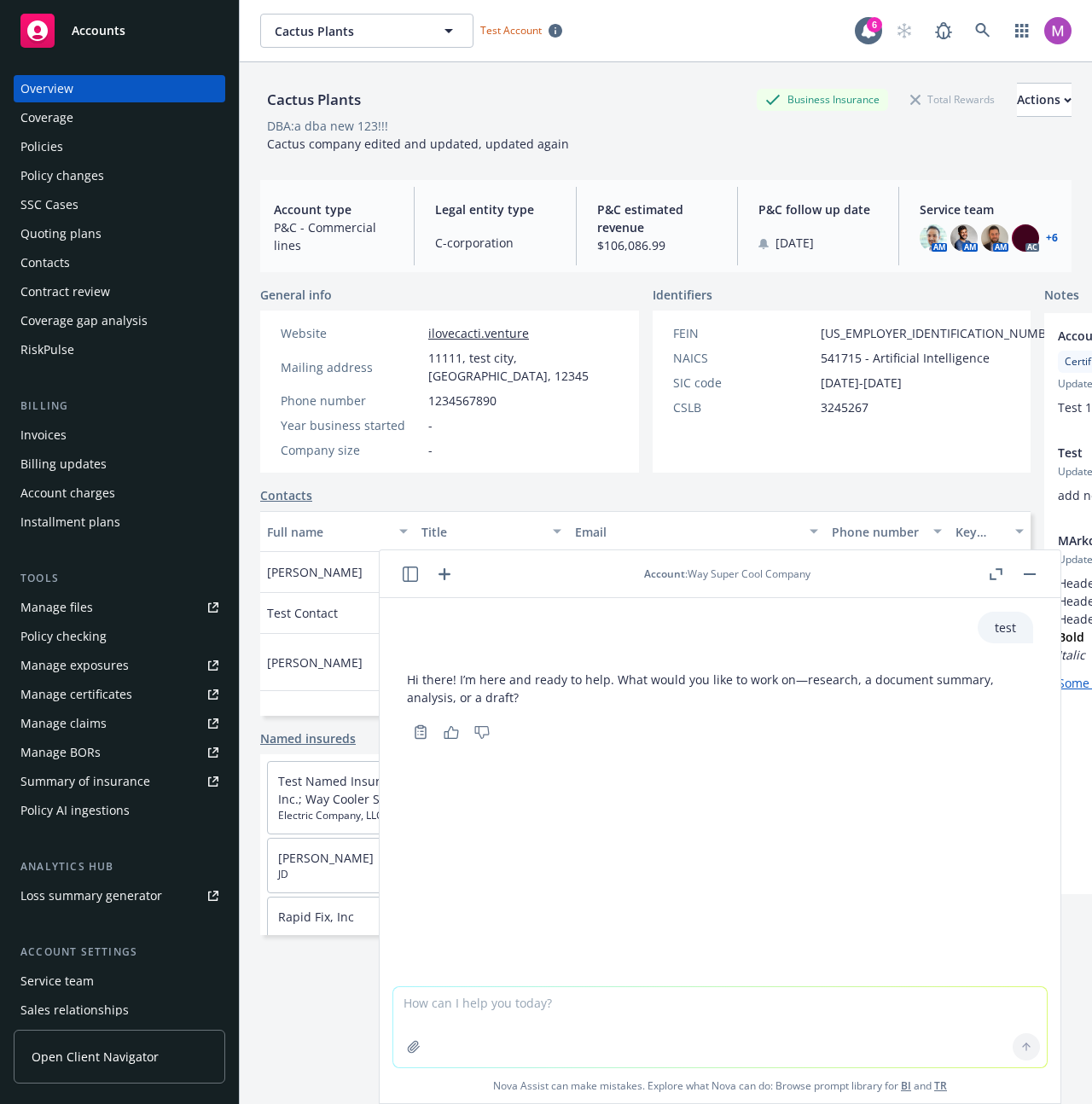
click at [569, 1000] on textarea at bounding box center [719, 1027] width 653 height 80
type textarea "test"
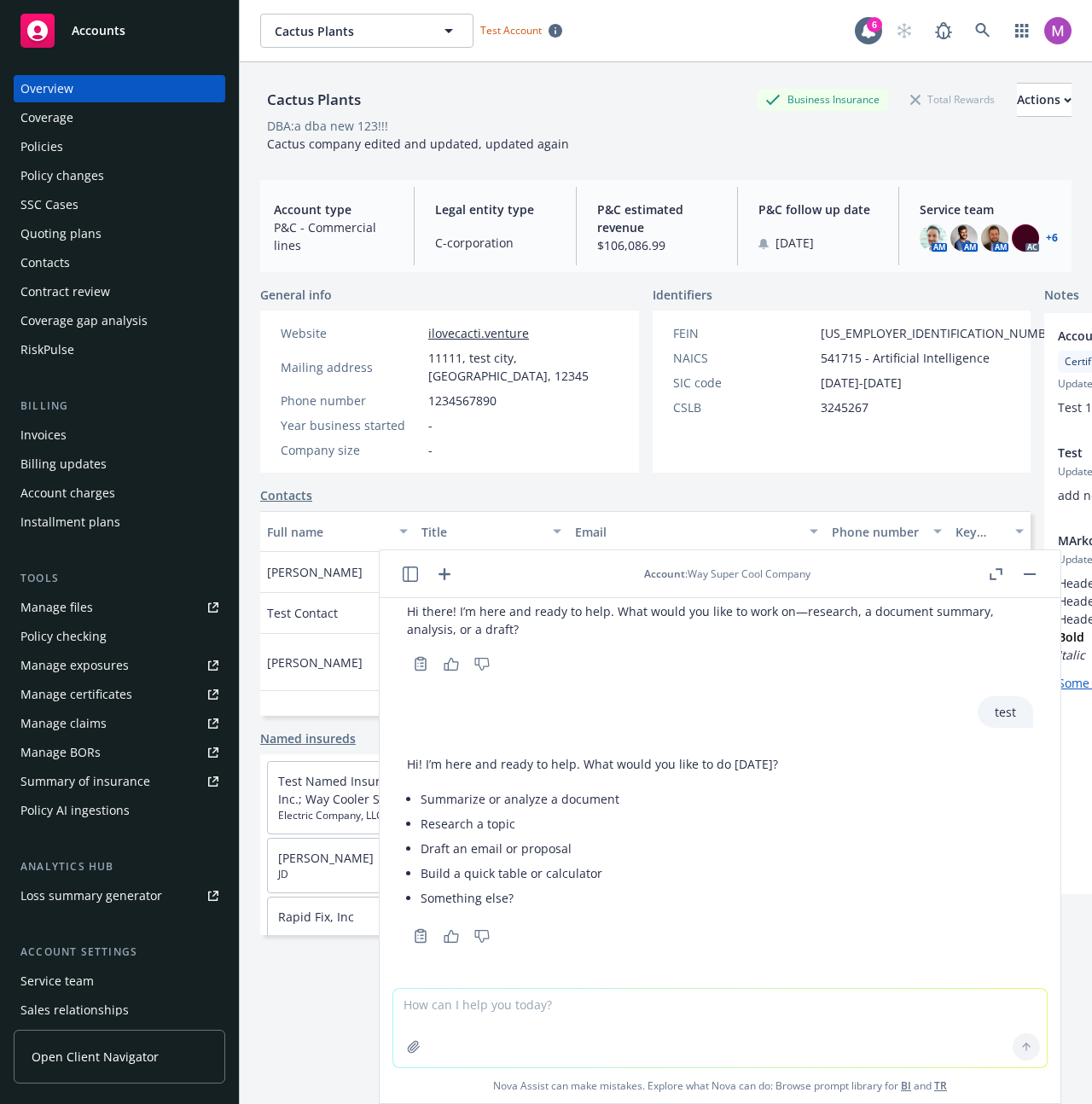
scroll to position [69, 0]
click at [635, 1021] on textarea at bounding box center [719, 1028] width 653 height 78
type textarea "which account am i talking too"
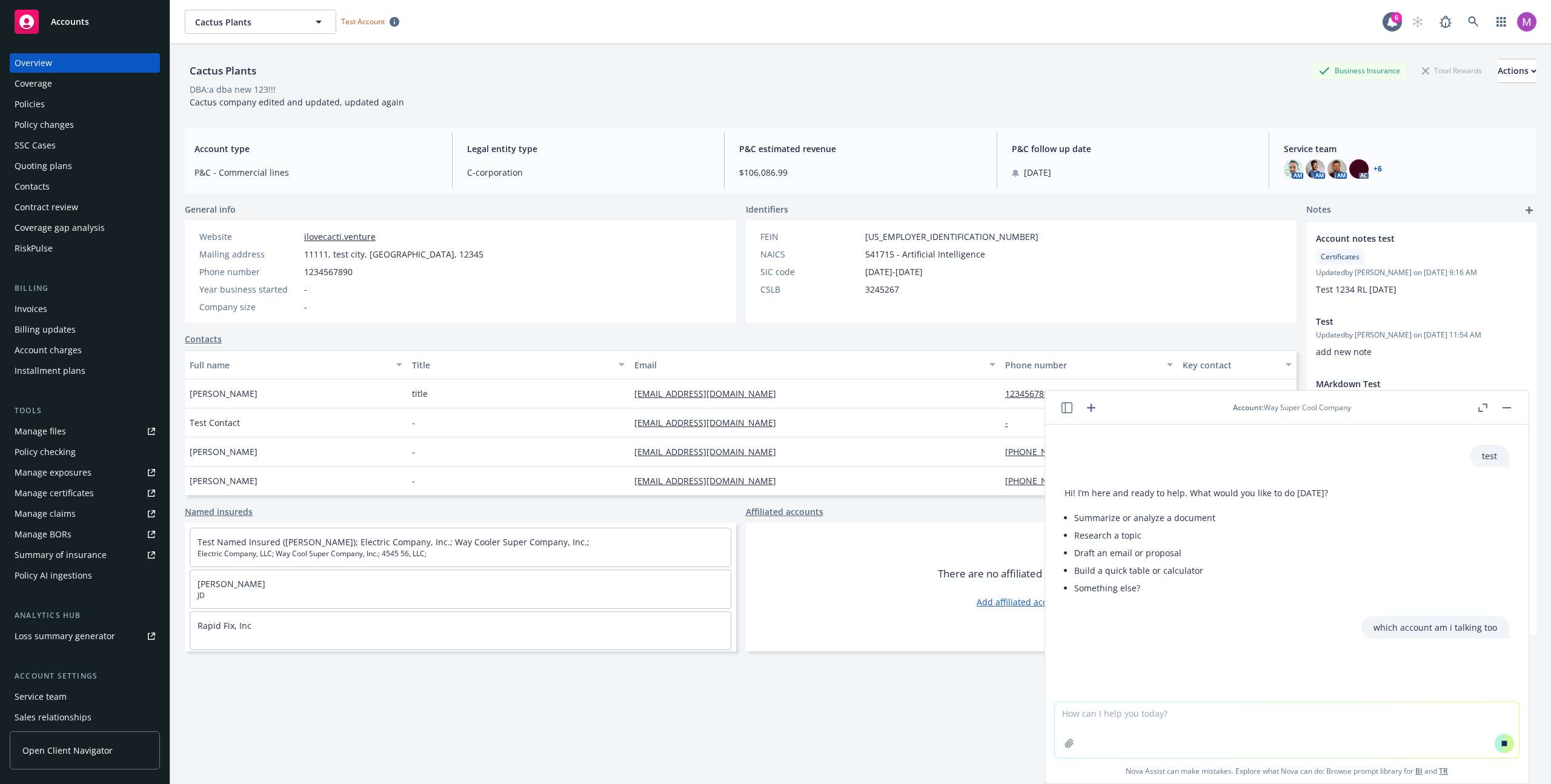
scroll to position [84, 0]
click at [775, 410] on icon "button" at bounding box center [1067, 408] width 11 height 11
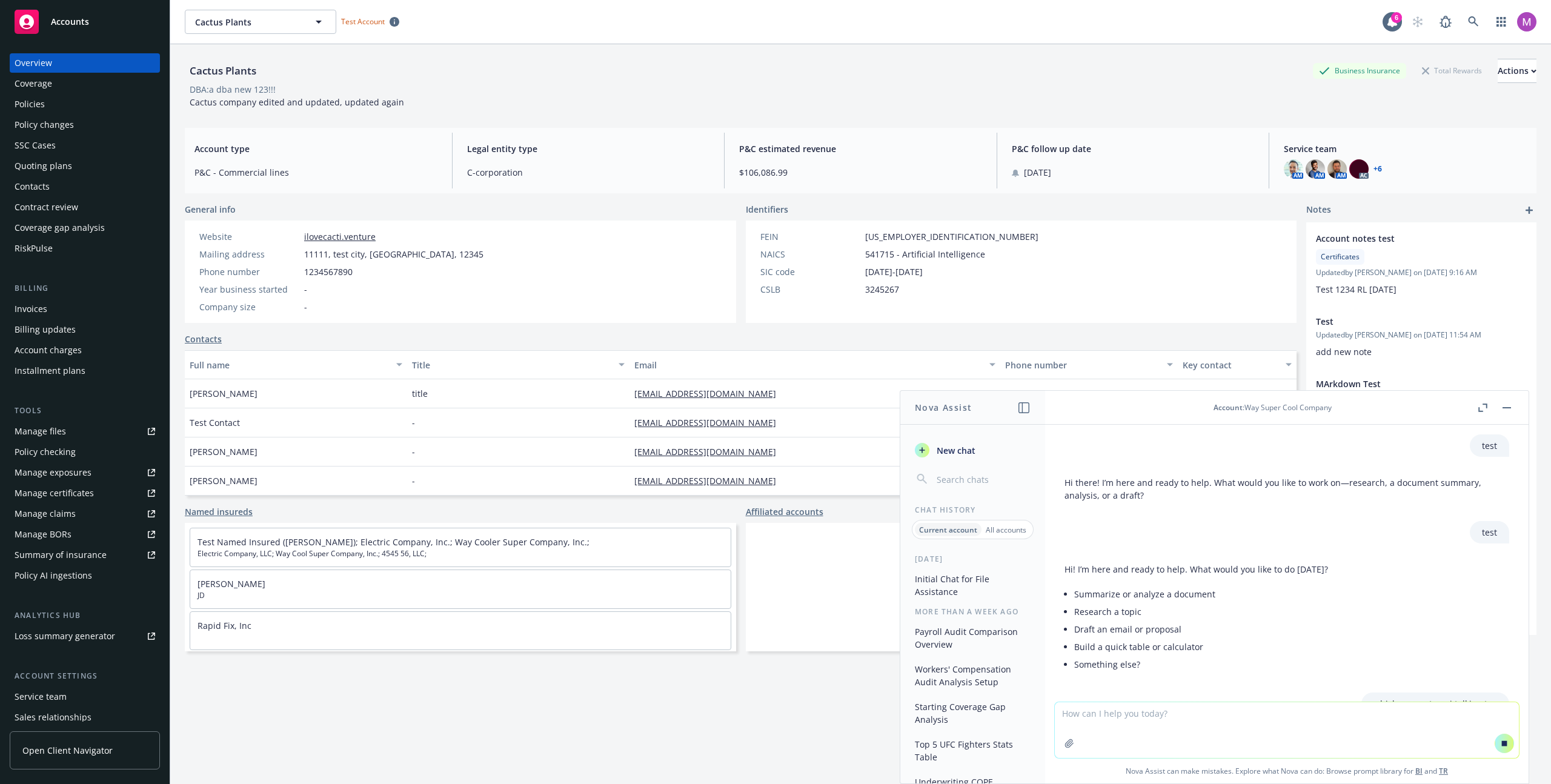
scroll to position [76, 0]
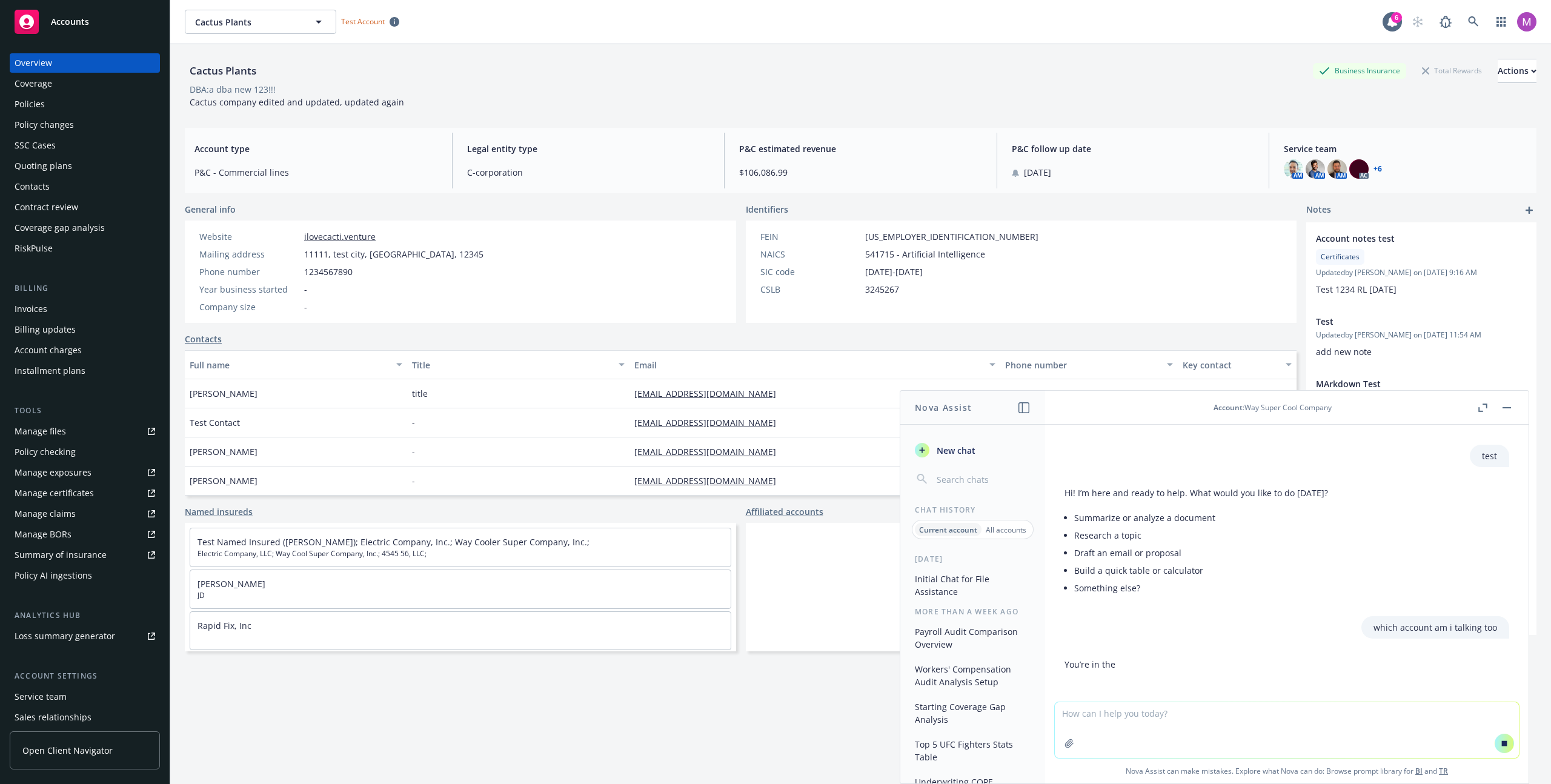
click at [775, 593] on div "Hi! I’m here and ready to help. What would you like to do [DATE]? Summarize or …" at bounding box center [1286, 541] width 444 height 120
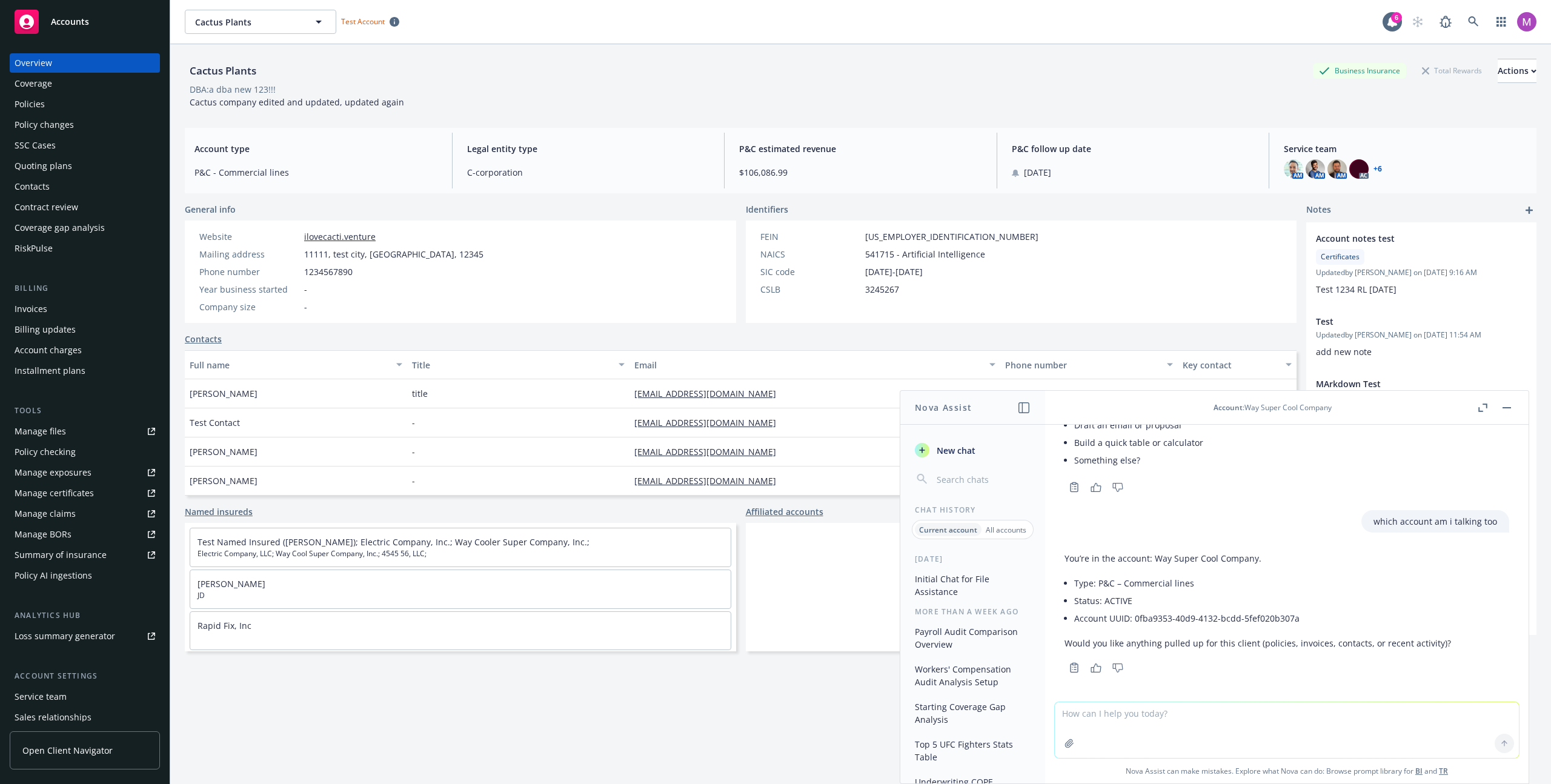
scroll to position [229, 0]
click at [775, 549] on p "You’re in the account: Way Super Cool Company." at bounding box center [1258, 555] width 387 height 12
click at [775, 532] on p "All accounts" at bounding box center [1006, 530] width 41 height 10
click at [775, 661] on button "Workers' Compensation Audit Analysis Setup" at bounding box center [973, 660] width 125 height 33
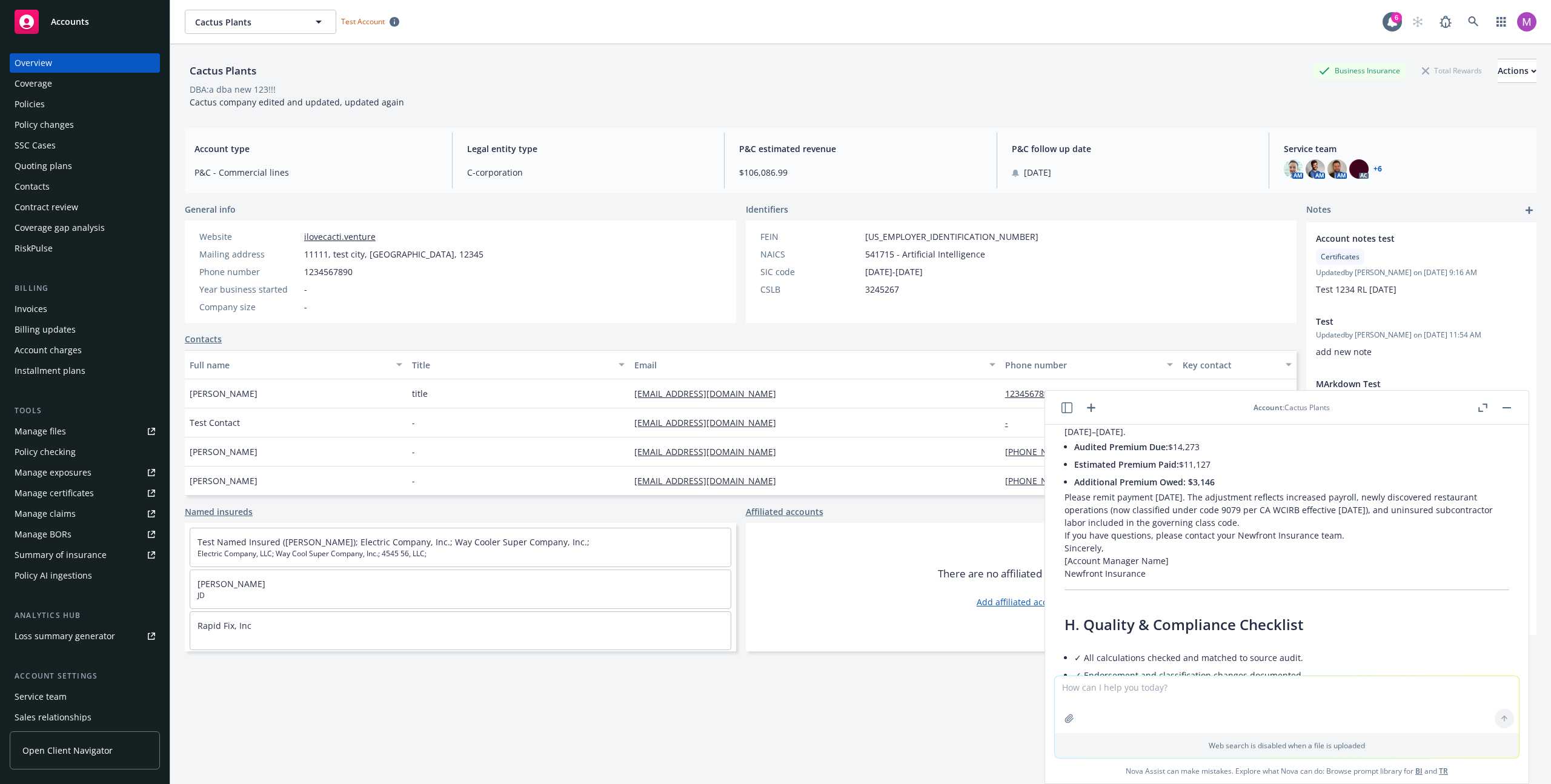
click at [775, 410] on icon "button" at bounding box center [1067, 408] width 11 height 11
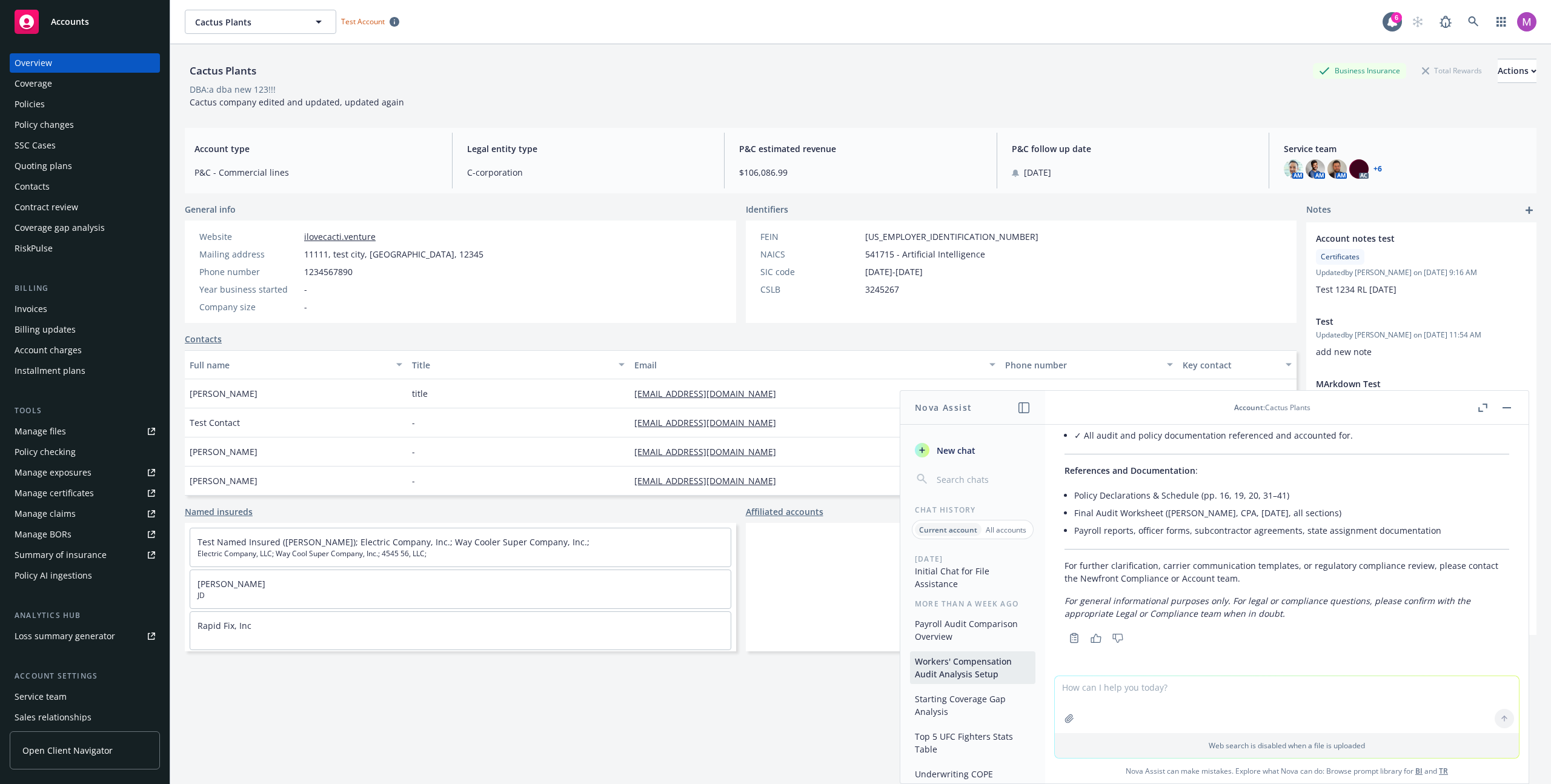
scroll to position [0, 0]
click at [775, 531] on p "All accounts" at bounding box center [1006, 530] width 41 height 10
click at [775, 528] on p "Current account" at bounding box center [947, 530] width 55 height 10
click at [775, 530] on p "All accounts" at bounding box center [1006, 530] width 41 height 10
click at [775, 525] on p "Current account" at bounding box center [947, 530] width 55 height 10
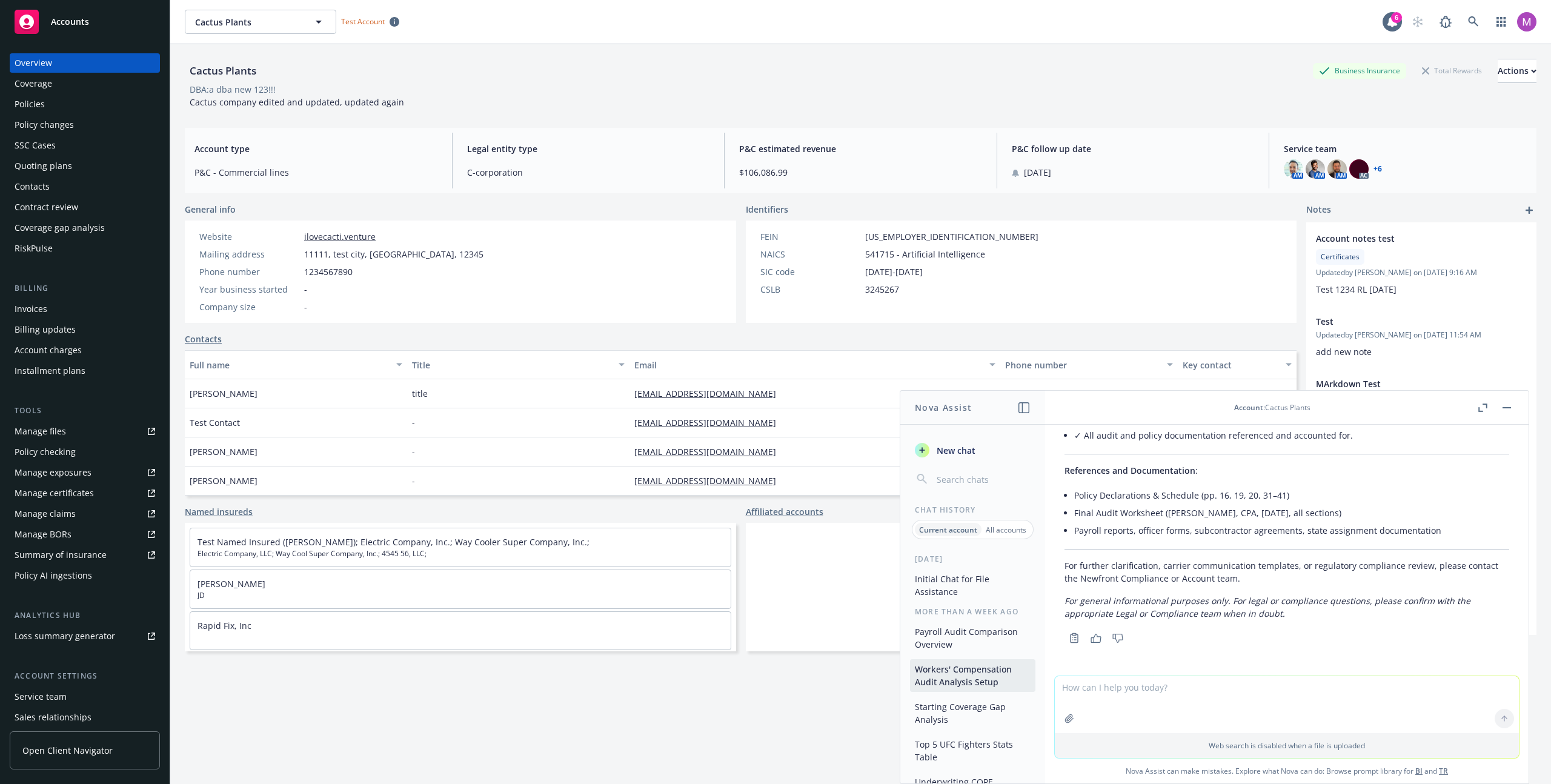
click at [775, 641] on button "Payroll Audit Comparison Overview" at bounding box center [973, 638] width 125 height 33
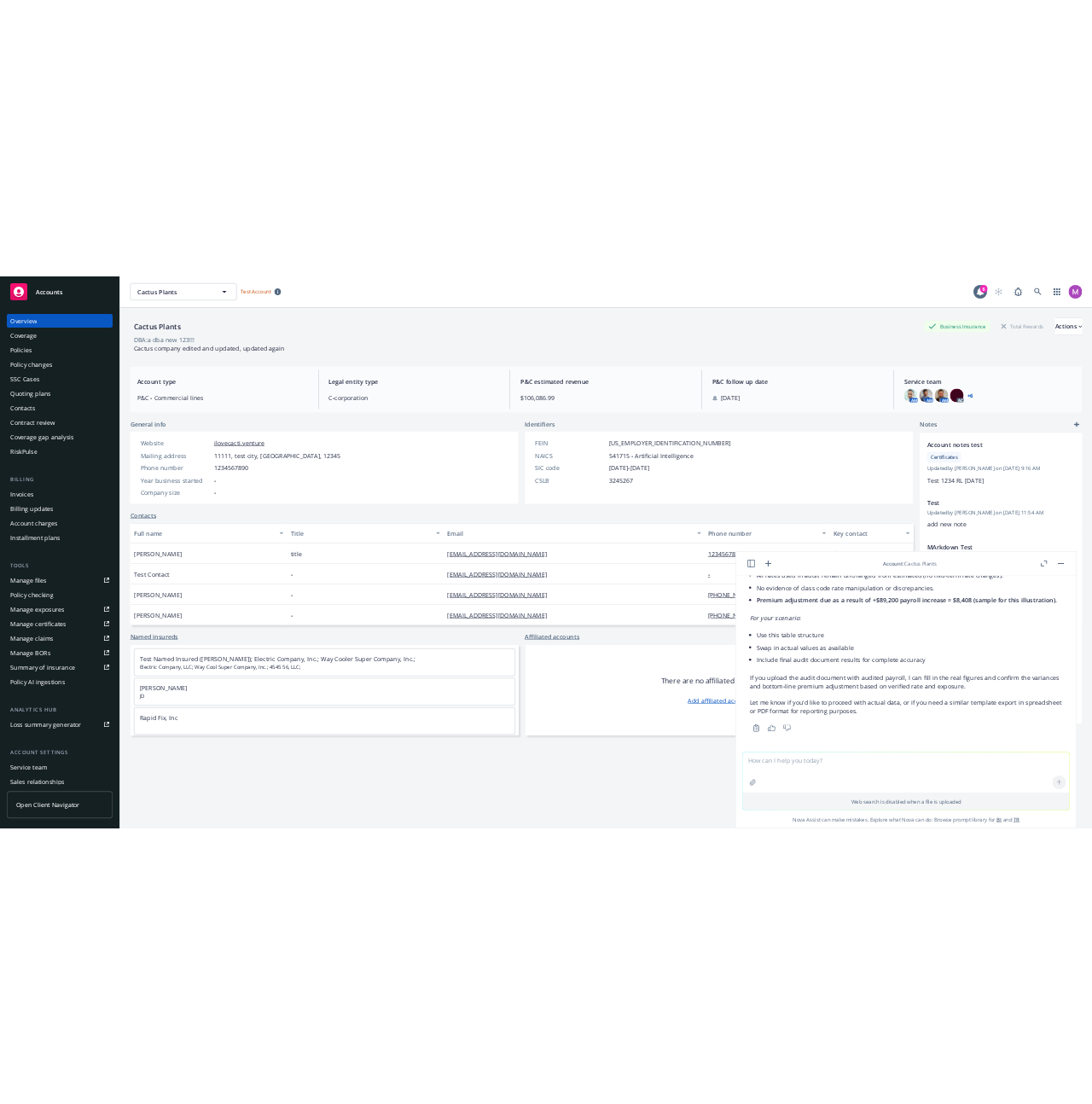
scroll to position [1609, 0]
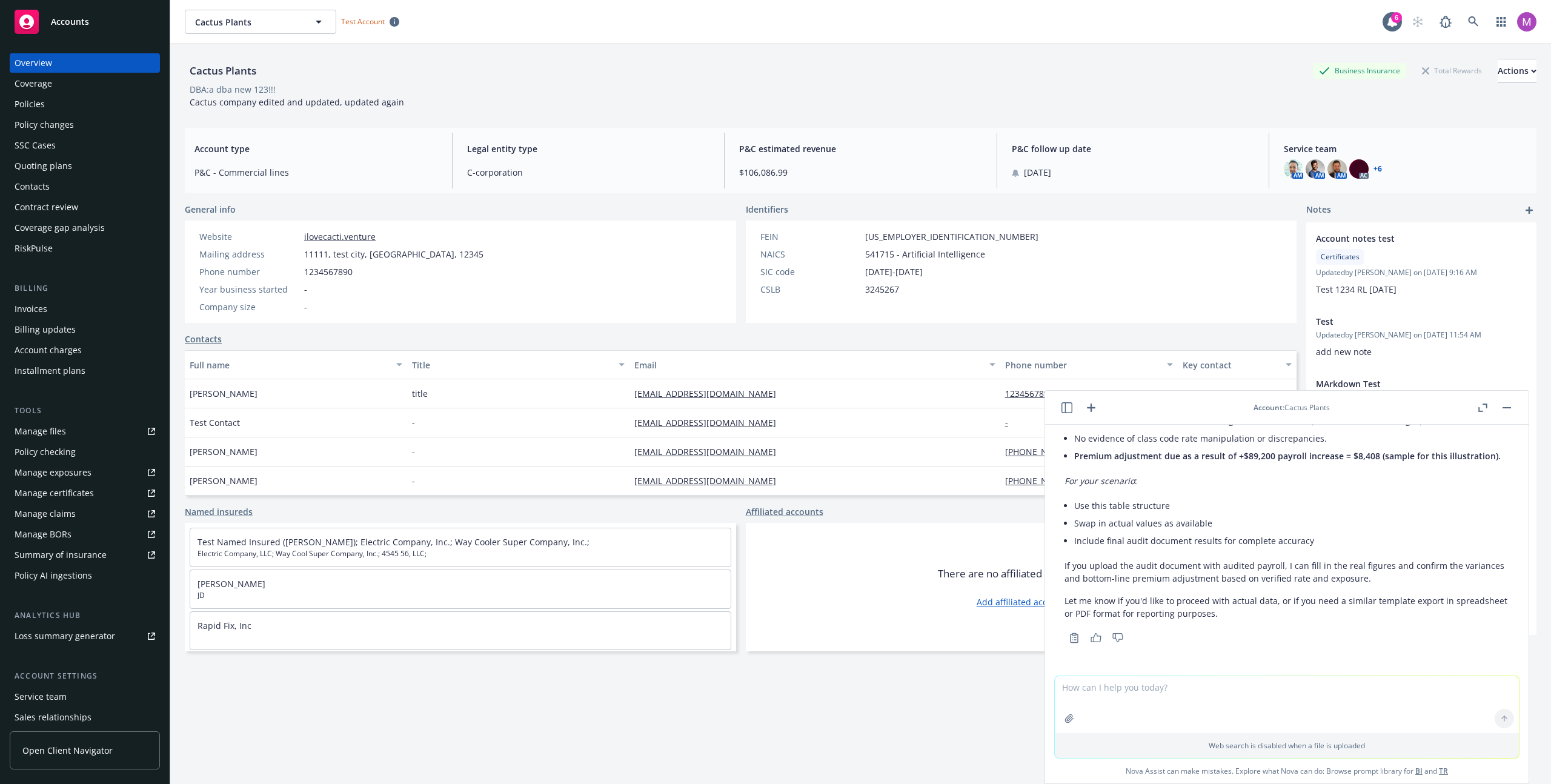
click at [775, 410] on button at bounding box center [1066, 408] width 15 height 15
click at [775, 415] on header "Account : Cactus Plants" at bounding box center [1286, 408] width 483 height 34
click at [775, 411] on icon "button" at bounding box center [1067, 408] width 11 height 11
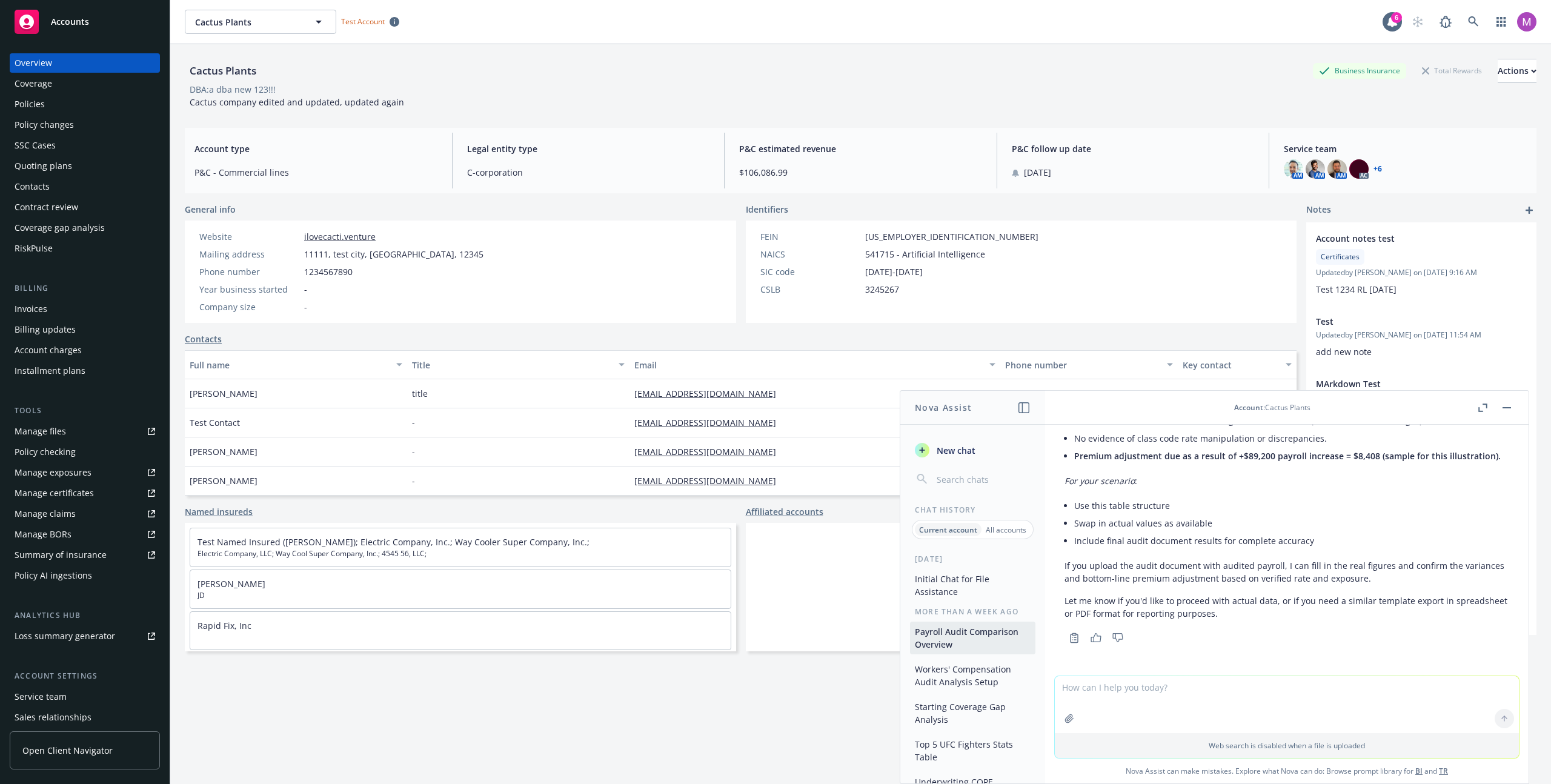
click at [775, 584] on button "Initial Chat for File Assistance" at bounding box center [973, 585] width 125 height 33
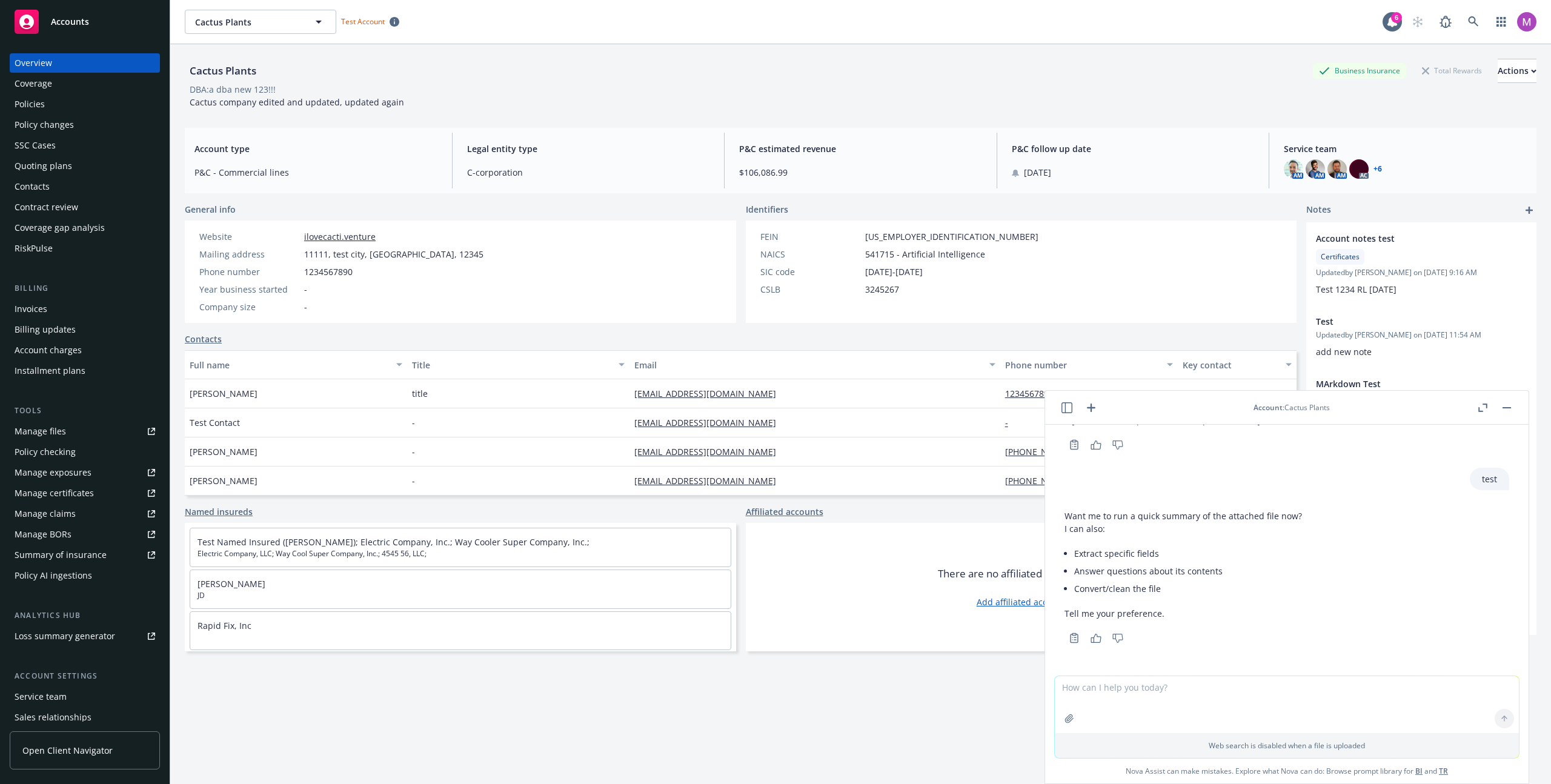
click at [775, 408] on icon "button" at bounding box center [1067, 408] width 11 height 11
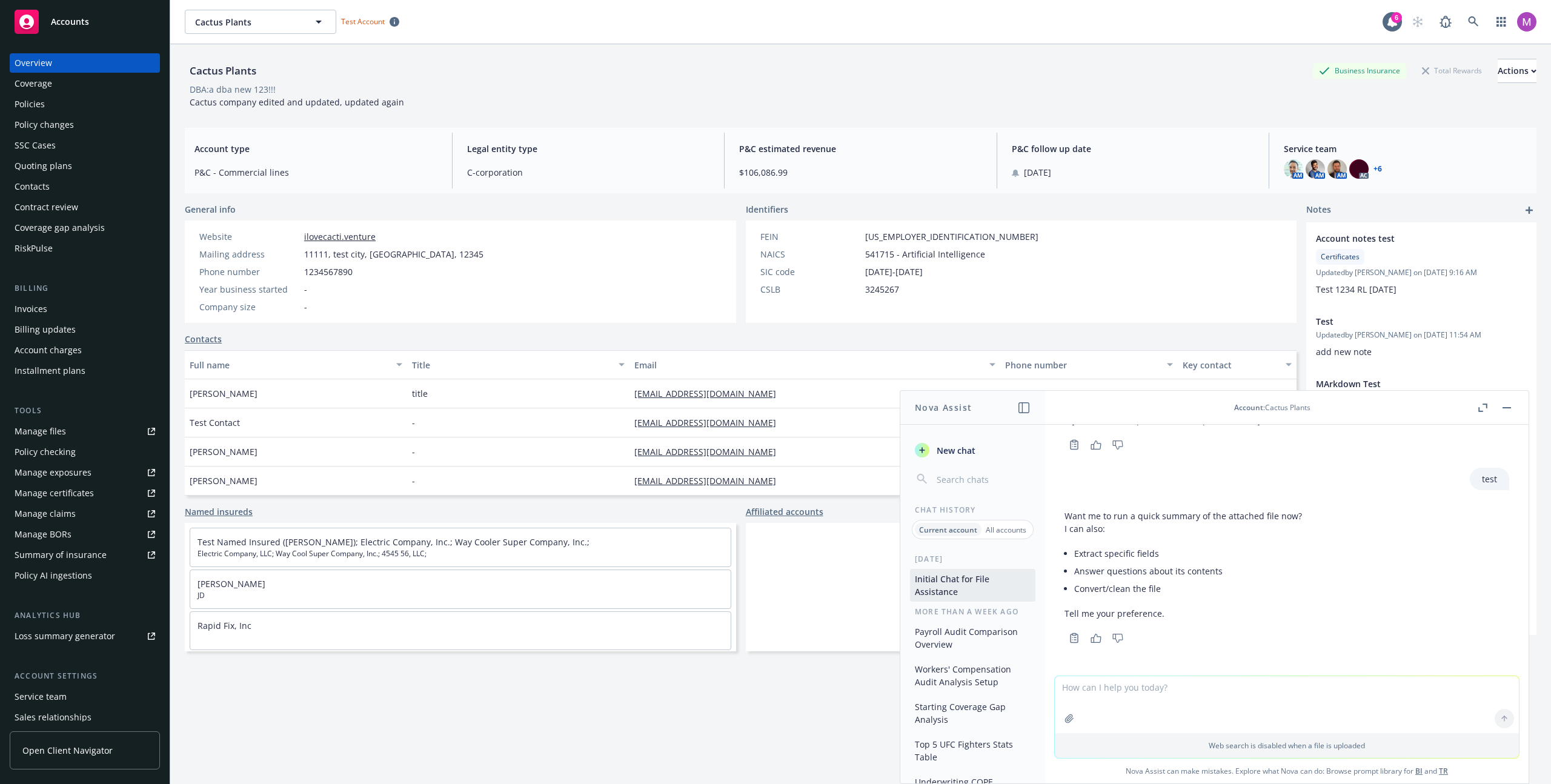
click at [775, 532] on p "All accounts" at bounding box center [1006, 530] width 41 height 10
click at [775, 581] on button "Initial Test Conversation" at bounding box center [973, 579] width 125 height 20
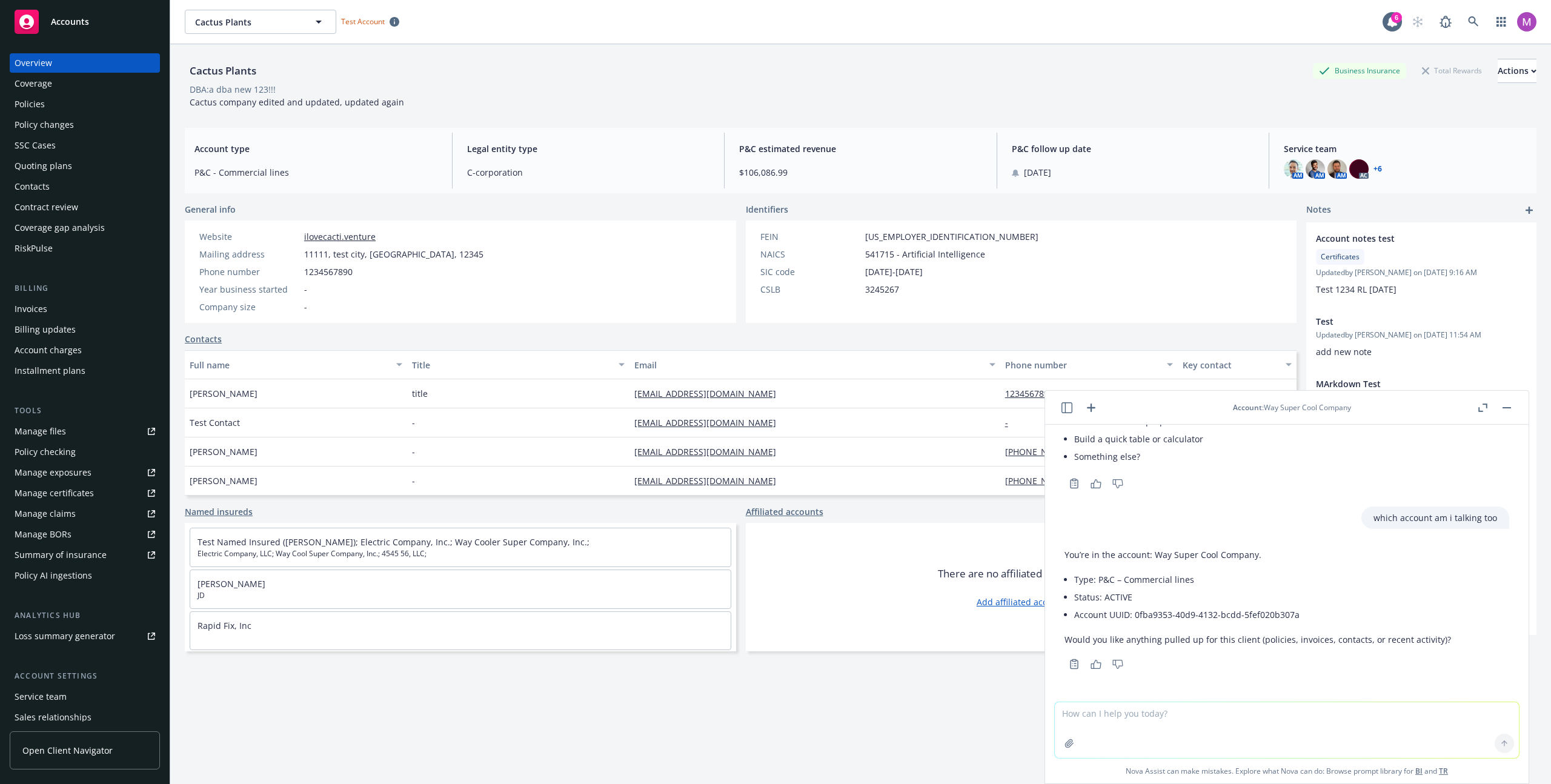
click at [775, 406] on icon "button" at bounding box center [1067, 408] width 11 height 11
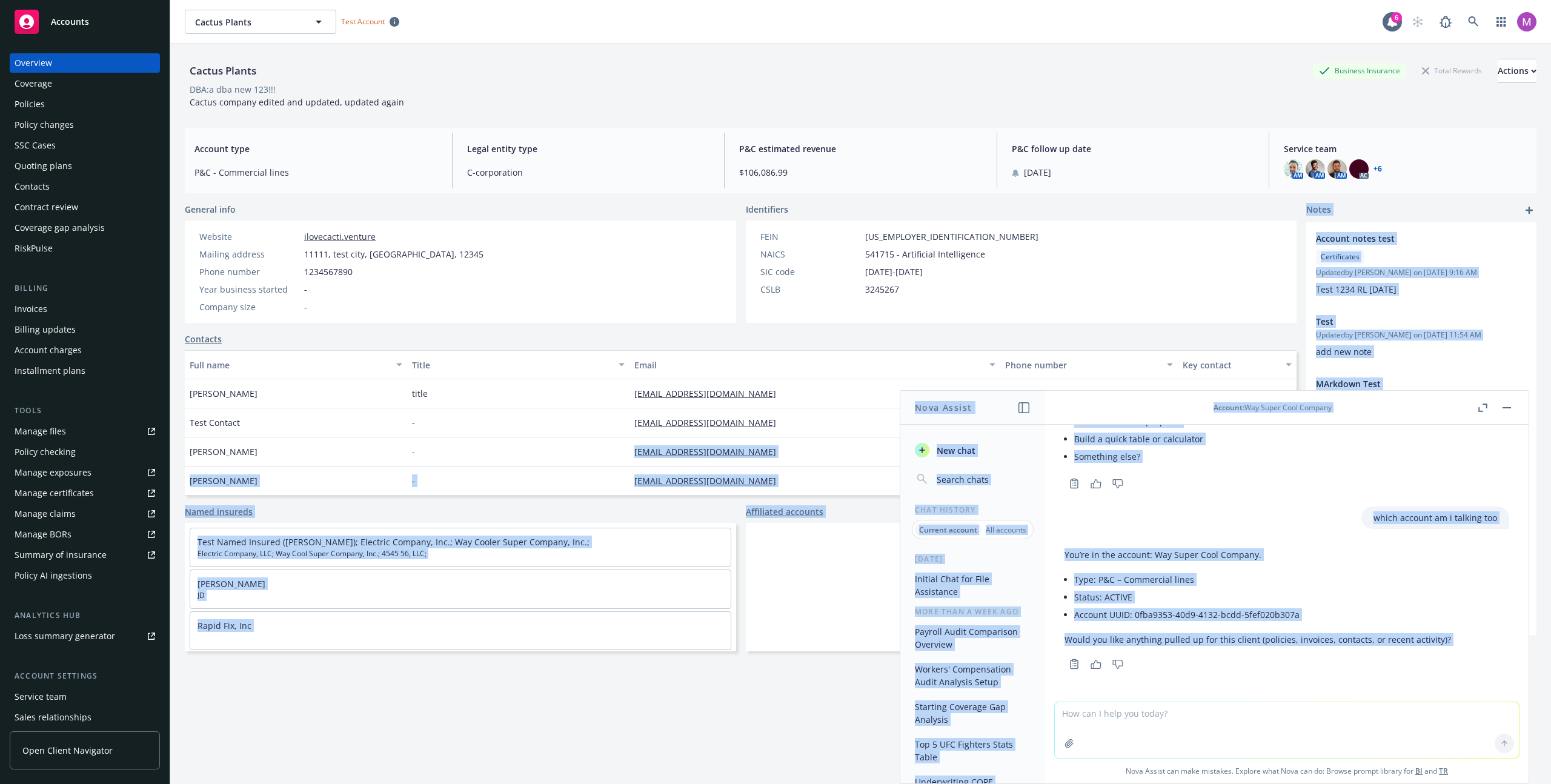
drag, startPoint x: 860, startPoint y: 527, endPoint x: 1116, endPoint y: 682, distance: 299.3
click at [775, 682] on body "Accounts Overview Coverage Policies Policy changes SSC Cases Quoting plans Cont…" at bounding box center [775, 392] width 1551 height 784
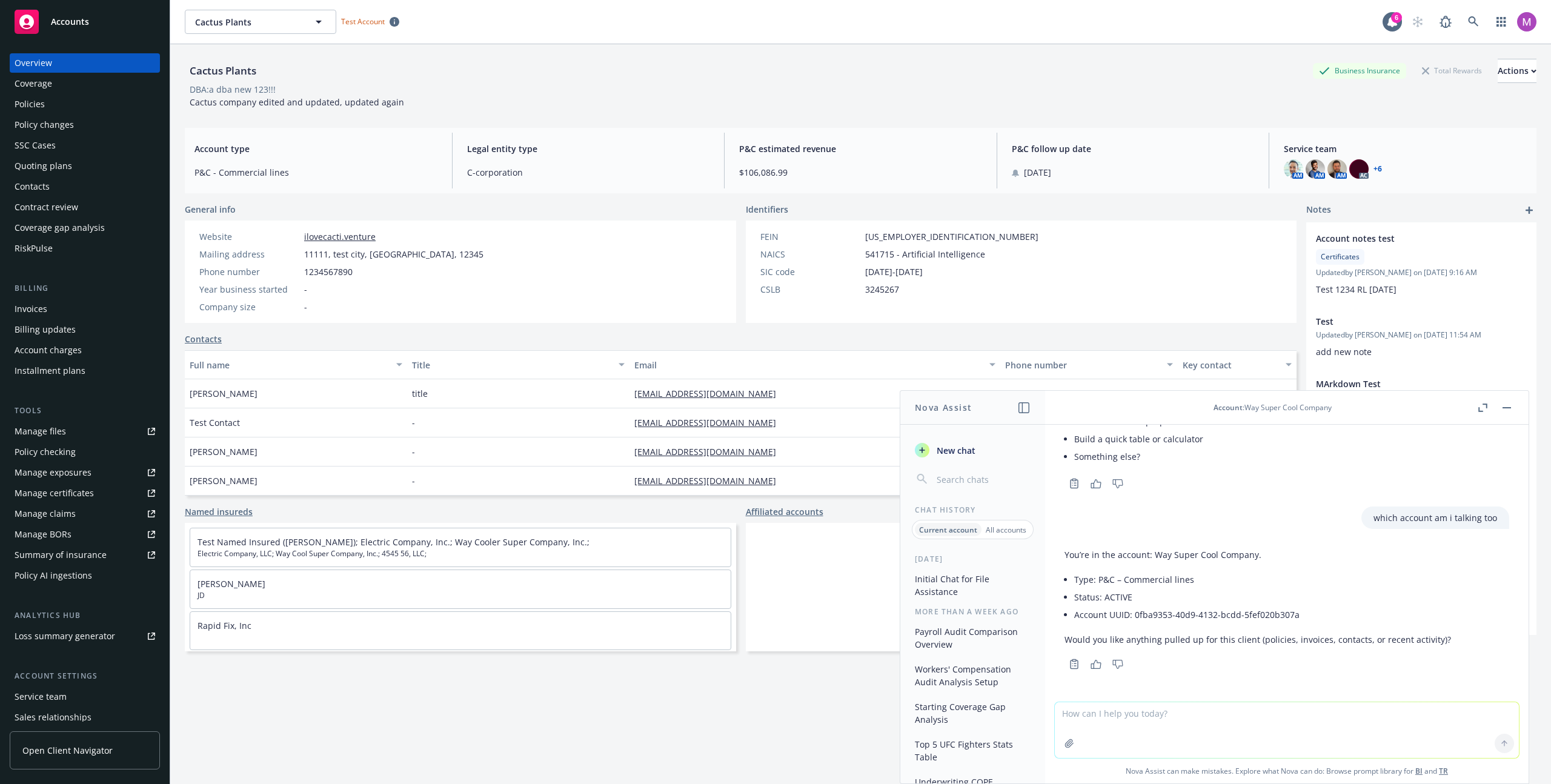
drag, startPoint x: 1114, startPoint y: 682, endPoint x: 1099, endPoint y: 679, distance: 15.3
click at [775, 681] on div "test Hi there! I’m here and ready to help. What would you like to work on—resea…" at bounding box center [1286, 563] width 483 height 277
click at [775, 593] on li "Status: ACTIVE" at bounding box center [1263, 597] width 377 height 17
drag, startPoint x: 1412, startPoint y: 693, endPoint x: 1468, endPoint y: 753, distance: 82.1
click at [775, 745] on div "test Hi there! I’m here and ready to help. What would you like to work on—resea…" at bounding box center [1286, 604] width 483 height 358
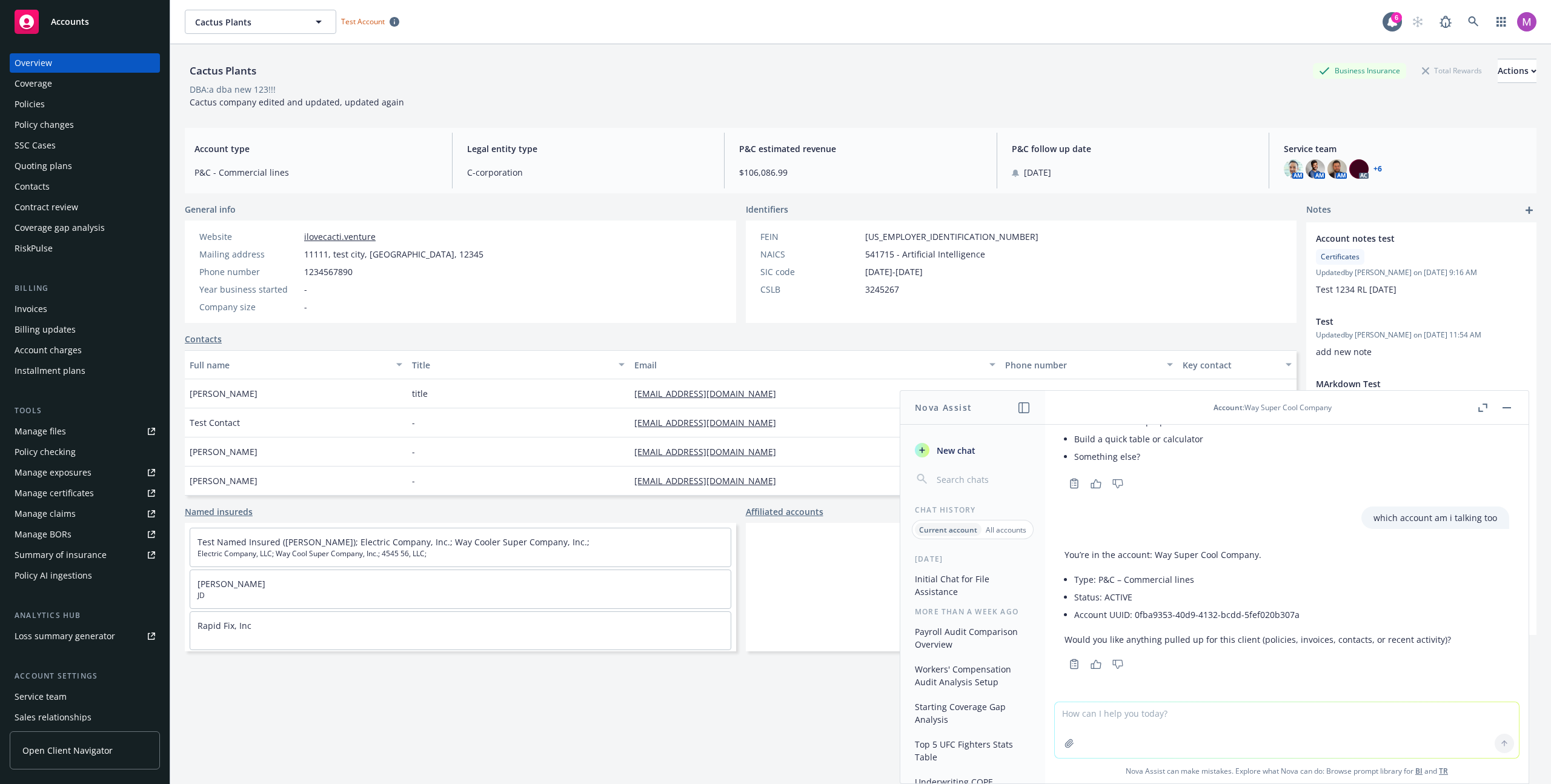
click at [775, 599] on li "Status: ACTIVE" at bounding box center [1263, 597] width 377 height 17
